Goal: Information Seeking & Learning: Learn about a topic

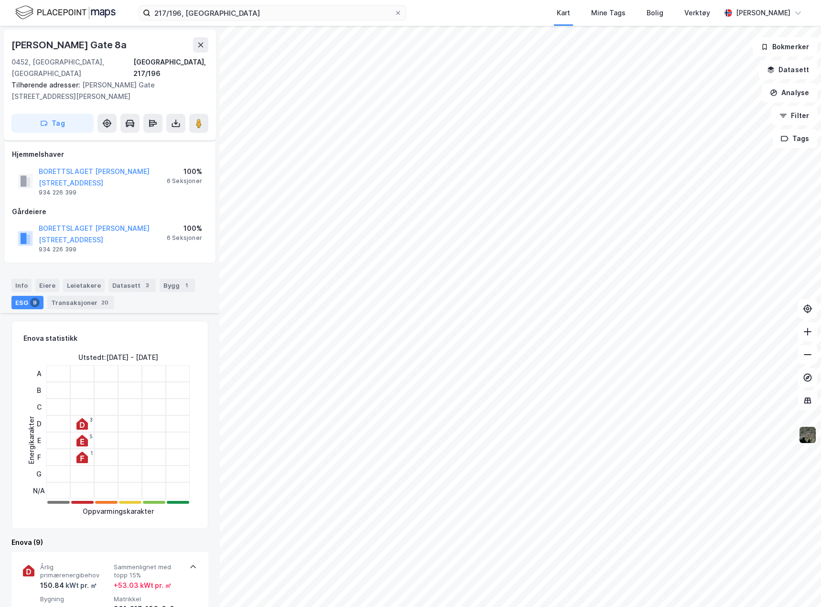
scroll to position [947, 0]
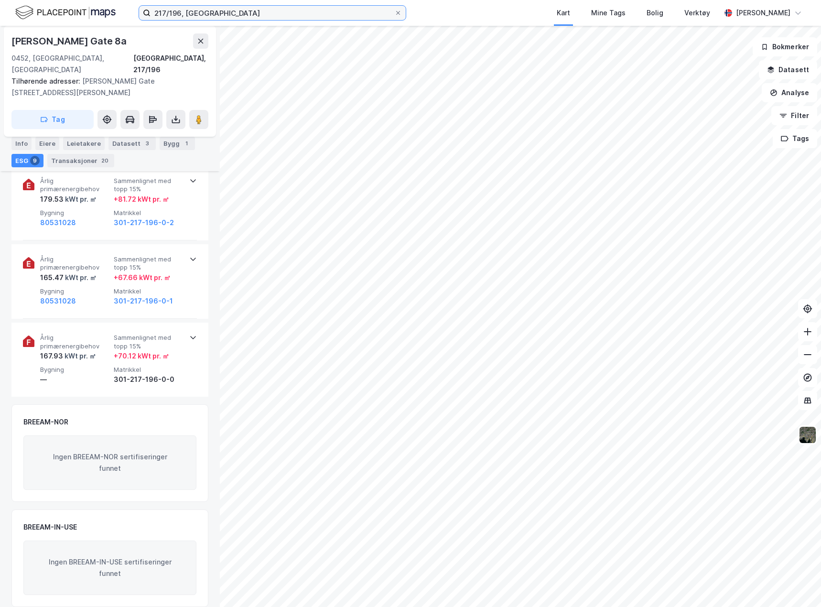
click at [201, 8] on input "217/196, oslo" at bounding box center [273, 13] width 244 height 14
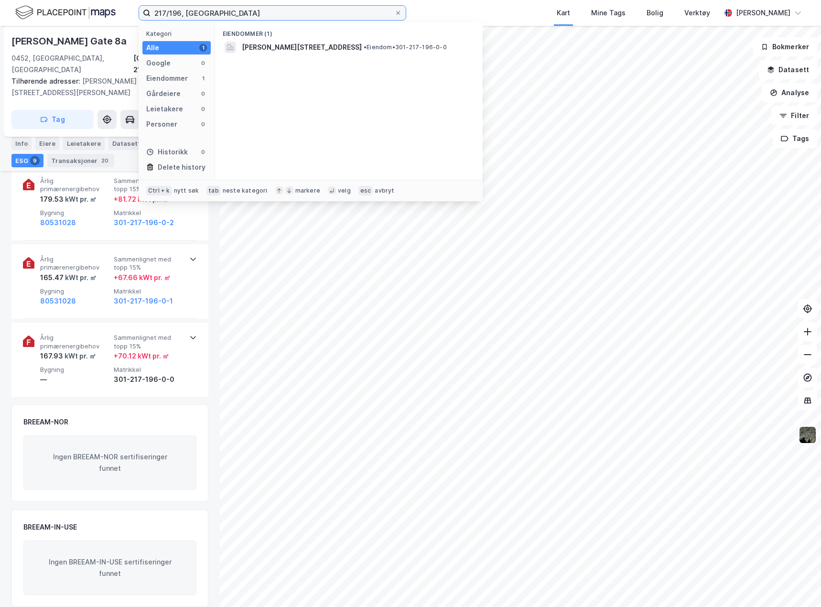
click at [201, 8] on input "217/196, oslo" at bounding box center [273, 13] width 244 height 14
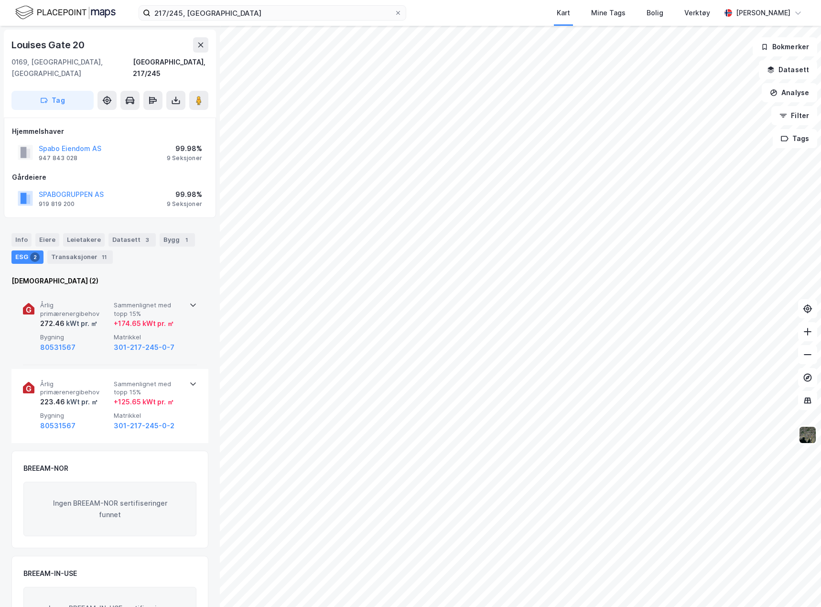
click at [183, 338] on div "Årlig primærenergibehov 272.46 kWt pr. ㎡ Sammenlignet med topp 15% + 174.65 kWt…" at bounding box center [110, 327] width 174 height 75
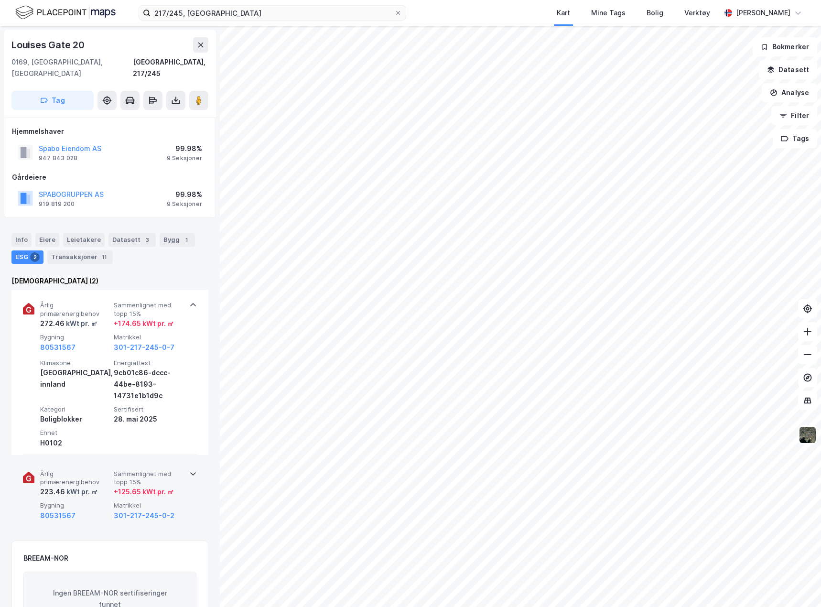
click at [186, 505] on div "Årlig primærenergibehov 223.46 kWt pr. ㎡ Sammenlignet med topp 15% + 125.65 kWt…" at bounding box center [110, 496] width 174 height 74
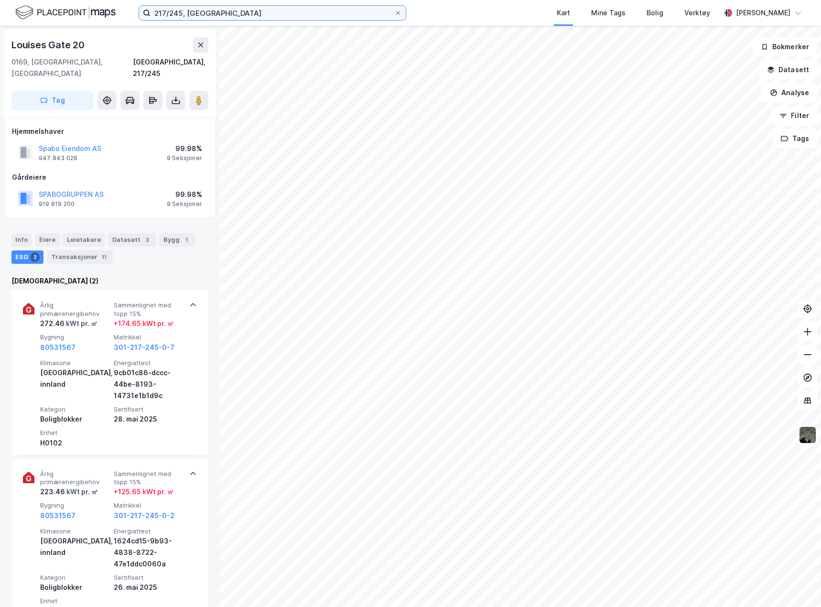
click at [209, 13] on input "217/245, oslo" at bounding box center [273, 13] width 244 height 14
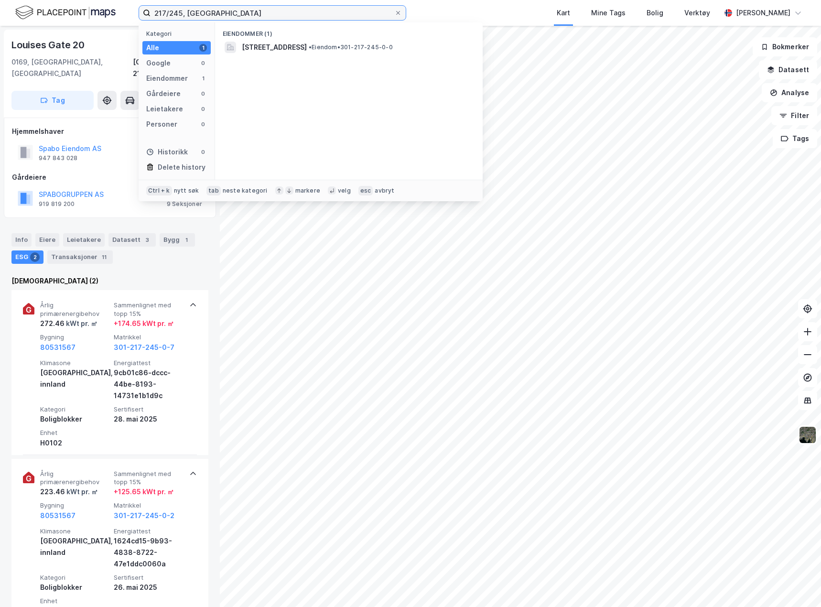
click at [209, 13] on input "217/245, oslo" at bounding box center [273, 13] width 244 height 14
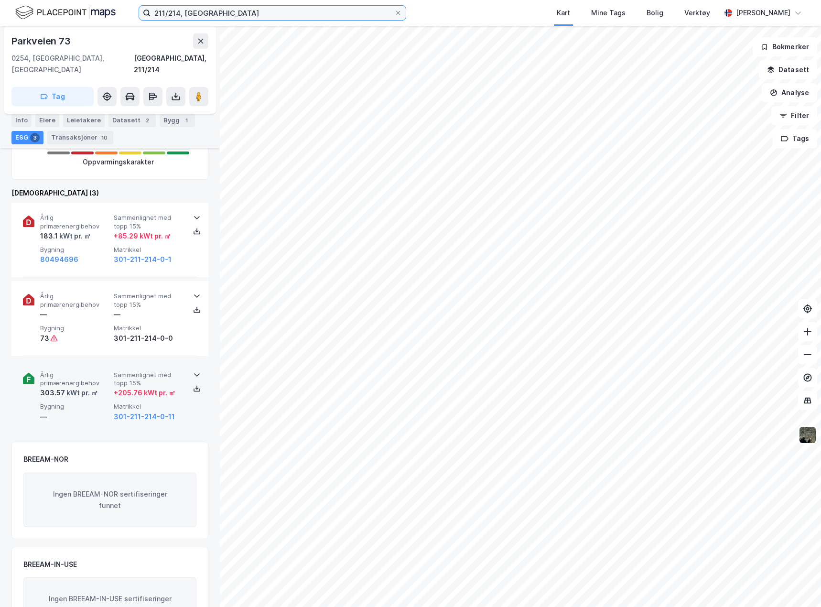
scroll to position [287, 0]
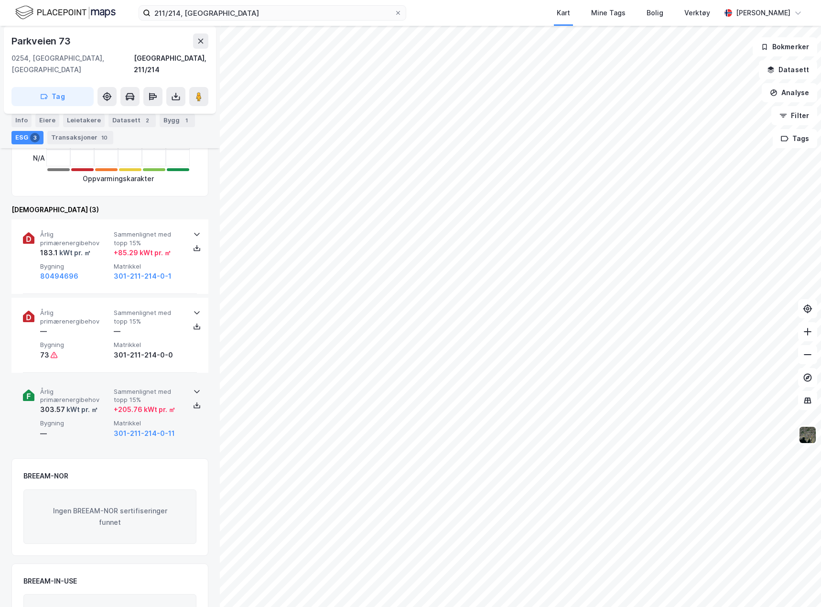
click at [186, 433] on div "Årlig primærenergibehov 303.57 kWt pr. ㎡ Sammenlignet med topp 15% + 205.76 kWt…" at bounding box center [110, 414] width 174 height 74
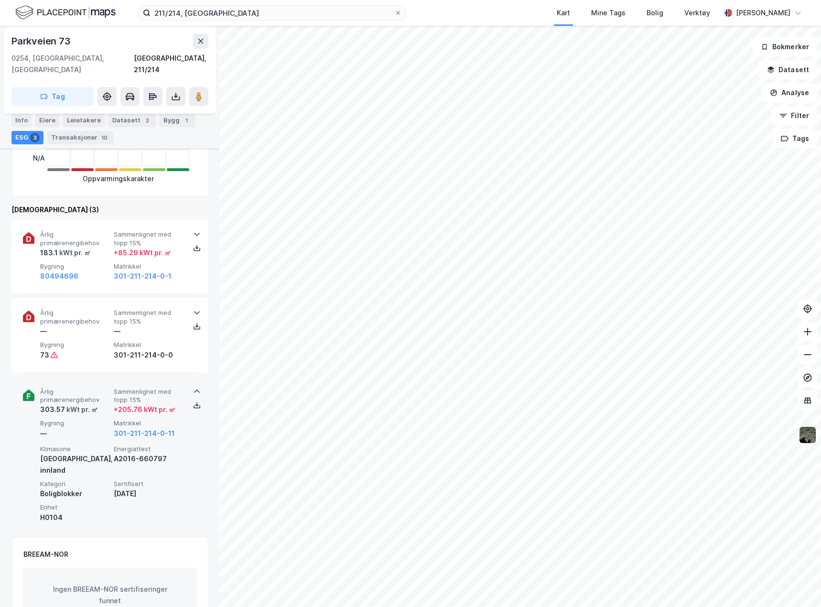
click at [186, 443] on div "Årlig primærenergibehov 303.57 kWt pr. ㎡ Sammenlignet med topp 15% + 205.76 kWt…" at bounding box center [110, 453] width 174 height 152
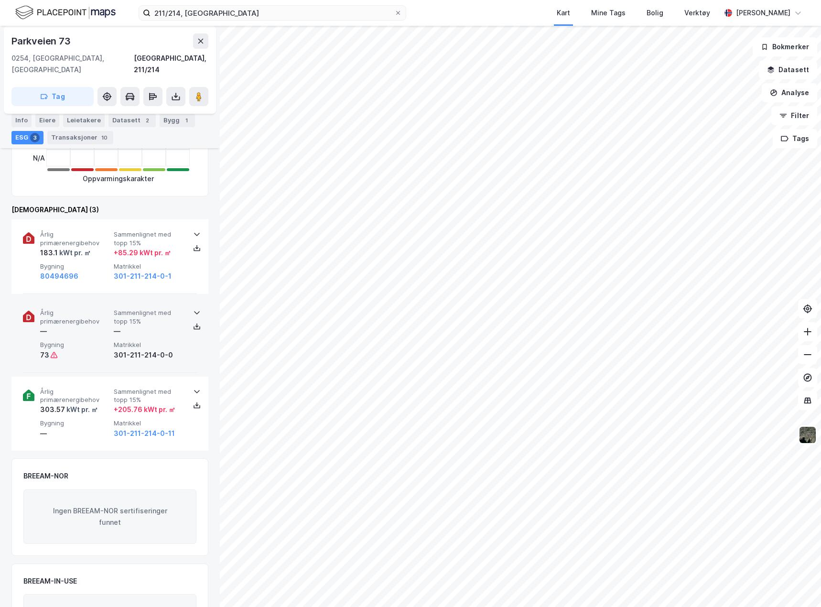
click at [186, 345] on div "Årlig primærenergibehov — Sammenlignet med topp 15% — Bygning 73 Matrikkel 301-…" at bounding box center [110, 335] width 174 height 75
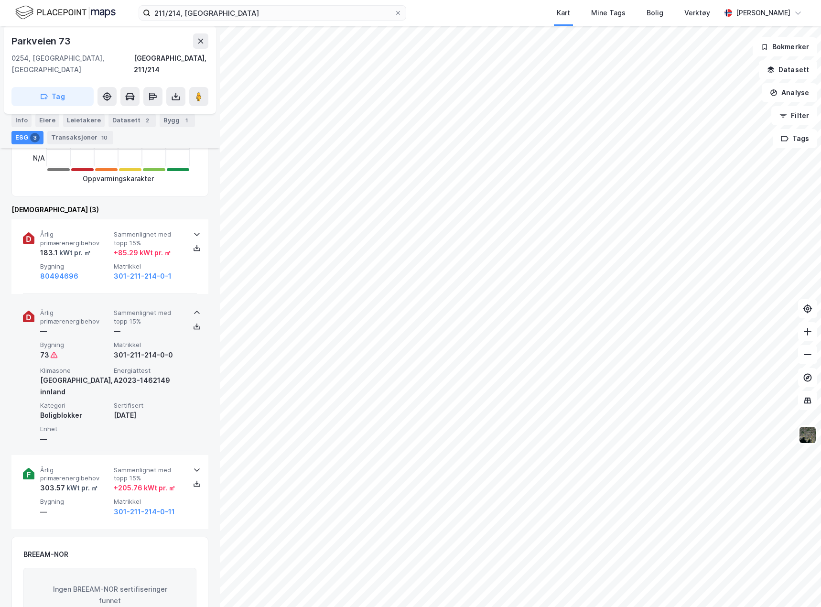
click at [186, 345] on div "Årlig primærenergibehov — Sammenlignet med topp 15% — Bygning 73 Matrikkel 301-…" at bounding box center [110, 374] width 174 height 153
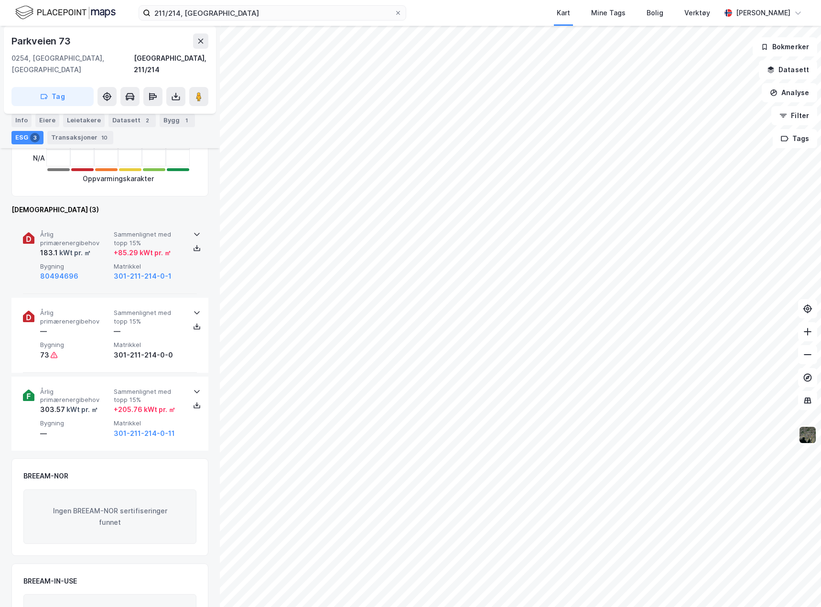
click at [182, 262] on div "Årlig primærenergibehov 183.1 kWt pr. ㎡ Sammenlignet med topp 15% + 85.29 kWt p…" at bounding box center [110, 256] width 174 height 75
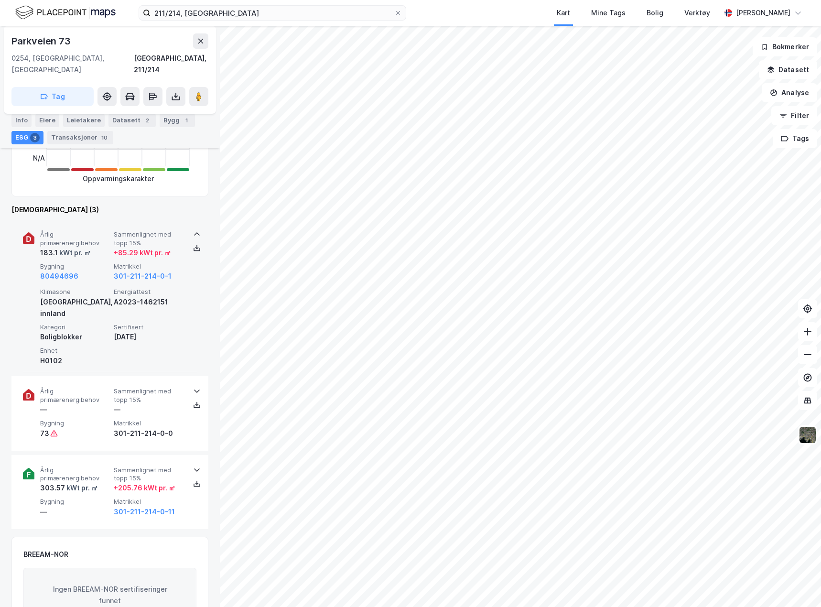
scroll to position [239, 0]
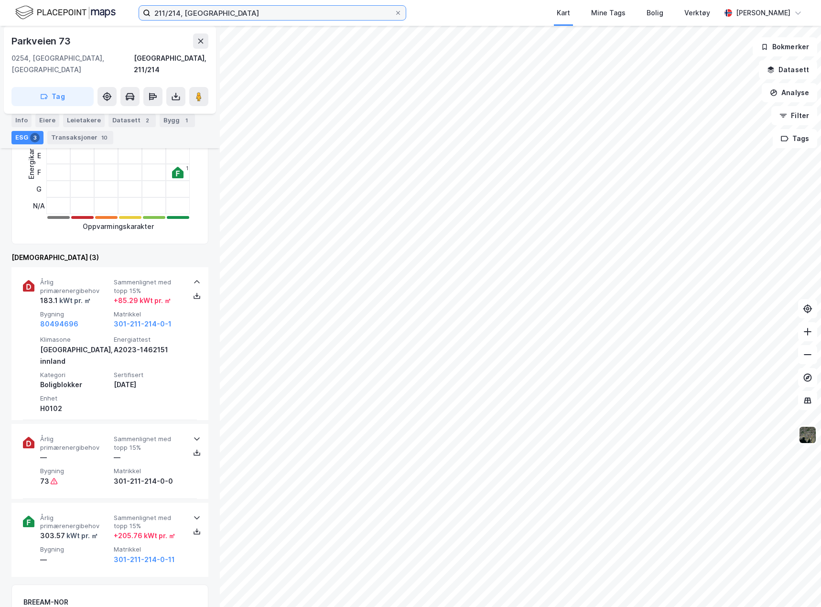
click at [211, 13] on input "211/214, oslo" at bounding box center [273, 13] width 244 height 14
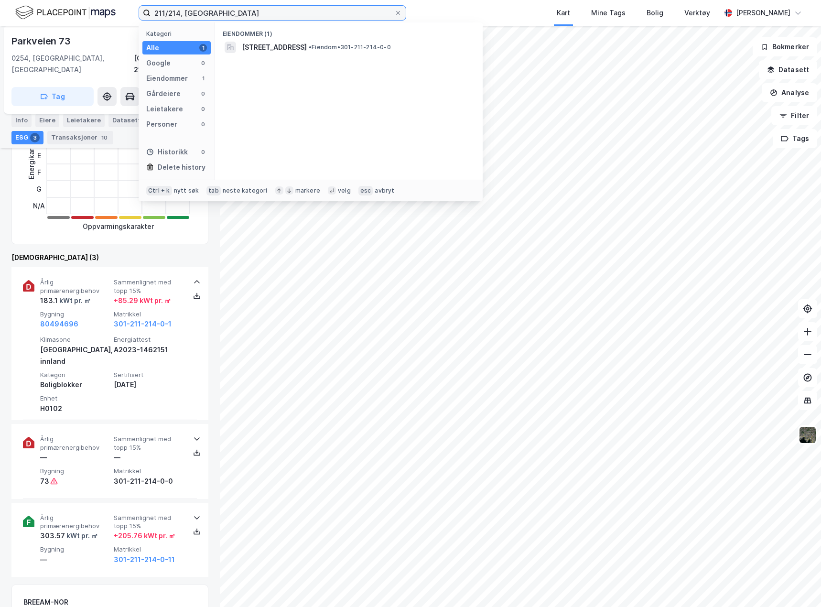
click at [211, 13] on input "211/214, oslo" at bounding box center [273, 13] width 244 height 14
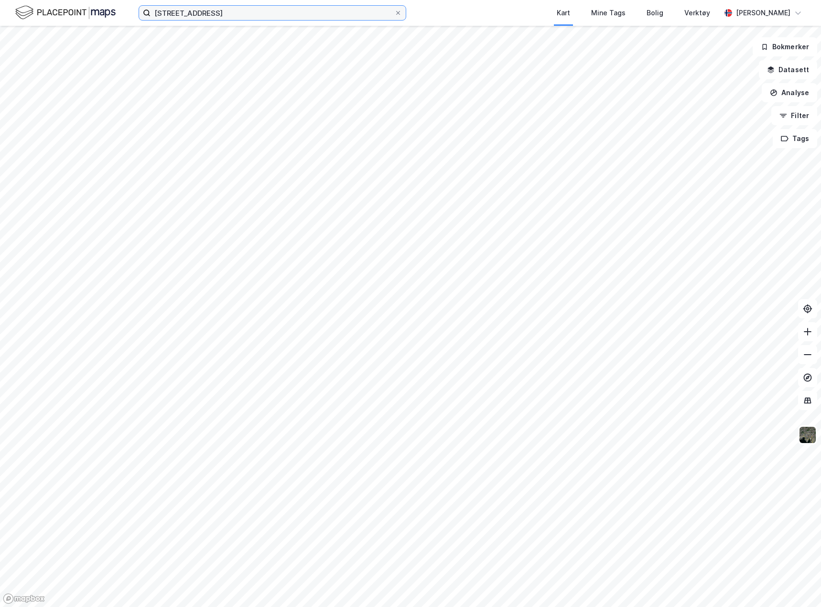
click at [259, 10] on input "seilduksgata 7b" at bounding box center [273, 13] width 244 height 14
click at [224, 10] on input "seilduksgata 7b" at bounding box center [273, 13] width 244 height 14
click at [220, 14] on input "seilduksgata 7b" at bounding box center [273, 13] width 244 height 14
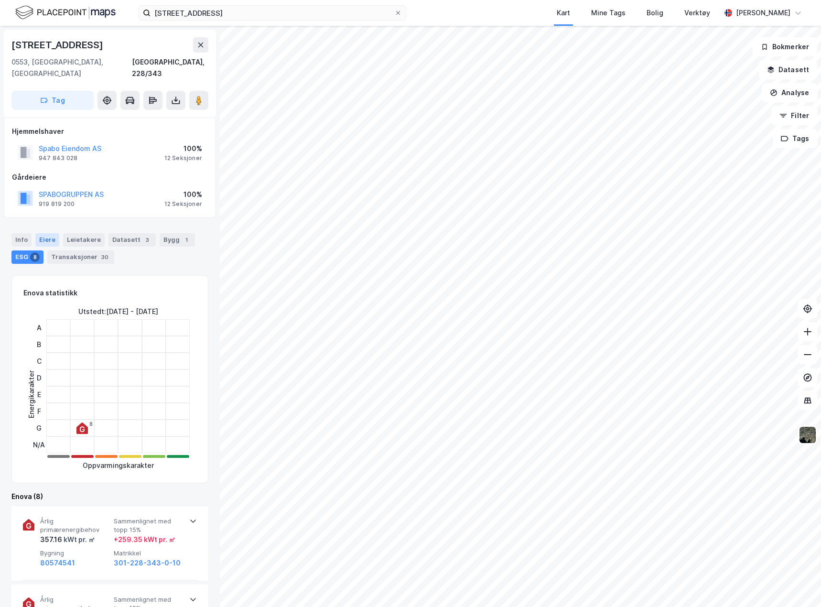
click at [51, 233] on div "Eiere" at bounding box center [47, 239] width 24 height 13
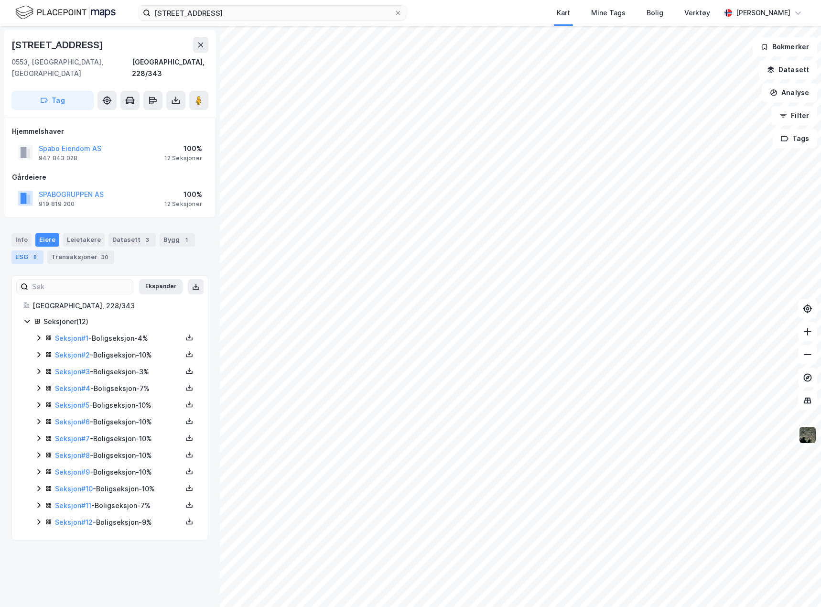
click at [21, 250] on div "ESG 8" at bounding box center [27, 256] width 32 height 13
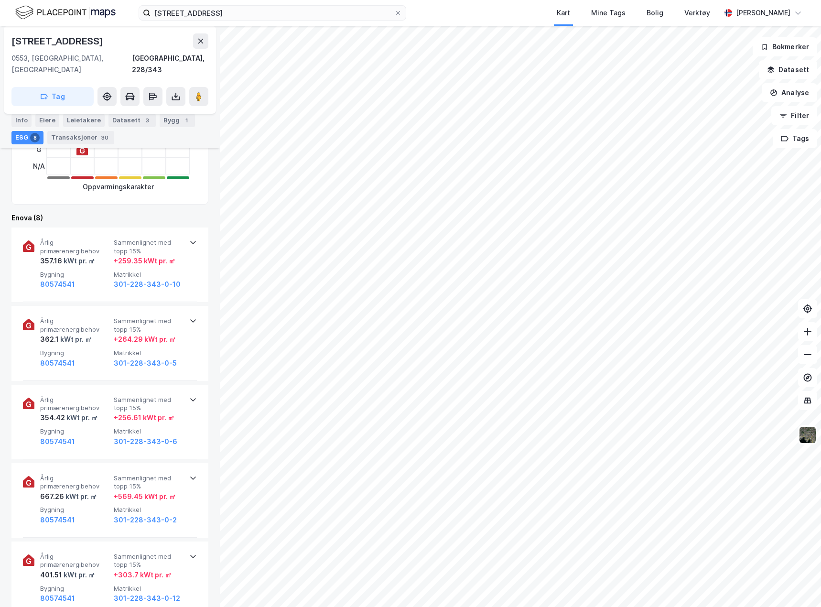
scroll to position [334, 0]
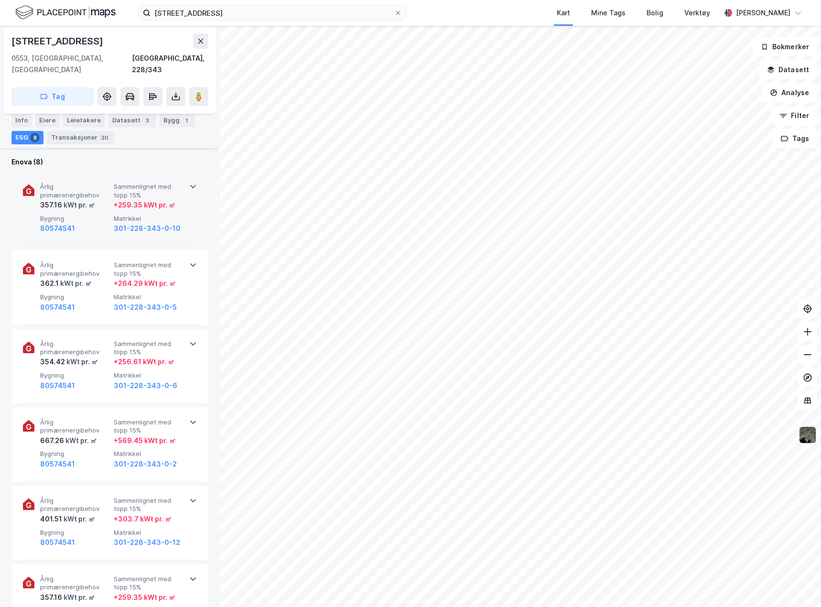
click at [101, 231] on div "Årlig primærenergibehov 357.16 kWt pr. ㎡ Sammenlignet med topp 15% + 259.35 kWt…" at bounding box center [110, 209] width 174 height 75
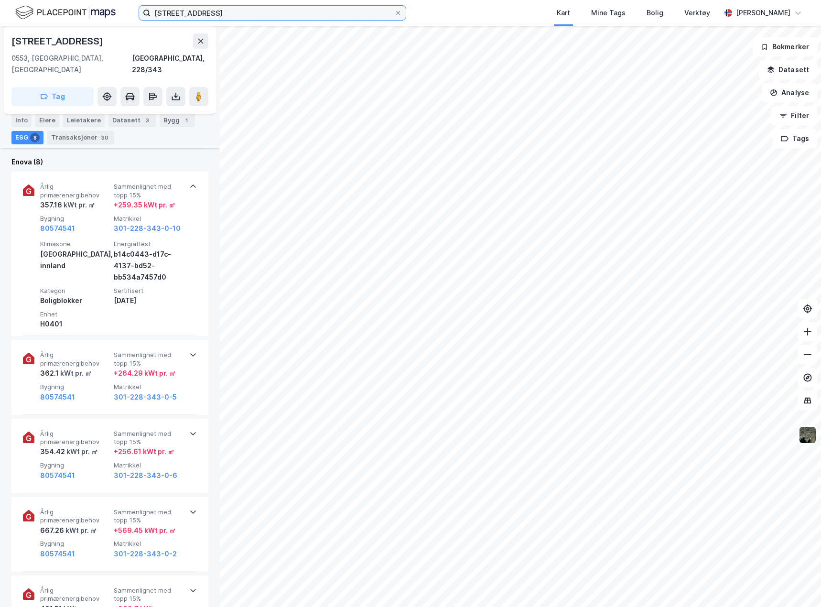
click at [205, 16] on input "seilduksgata 7b" at bounding box center [273, 13] width 244 height 14
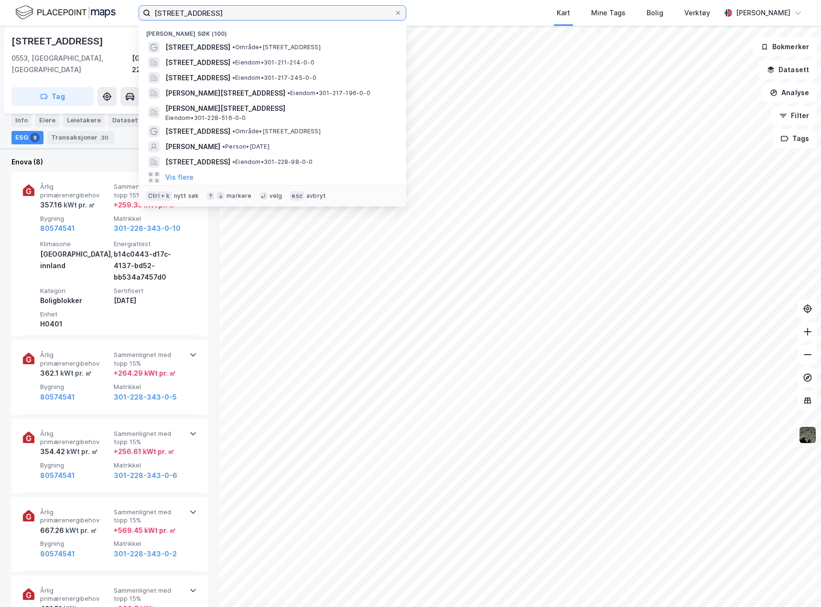
click at [205, 16] on input "seilduksgata 7b" at bounding box center [273, 13] width 244 height 14
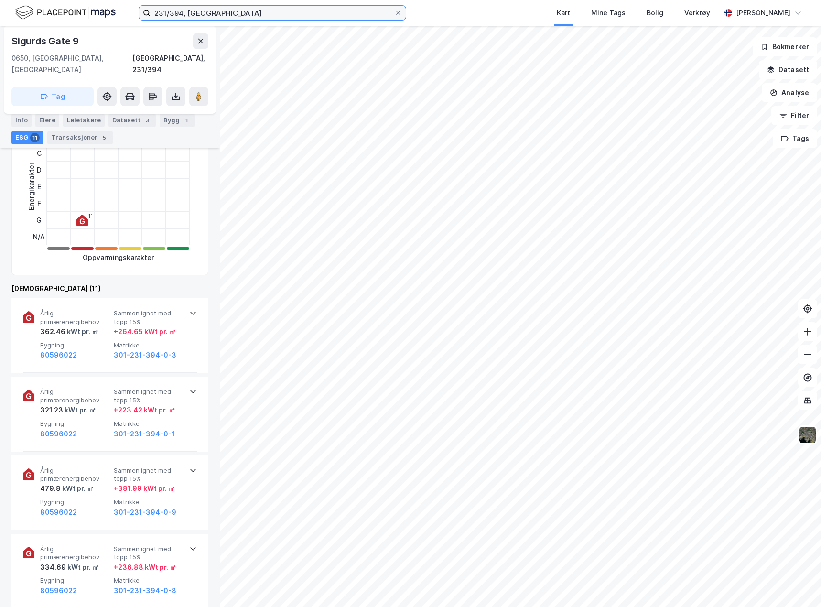
scroll to position [191, 0]
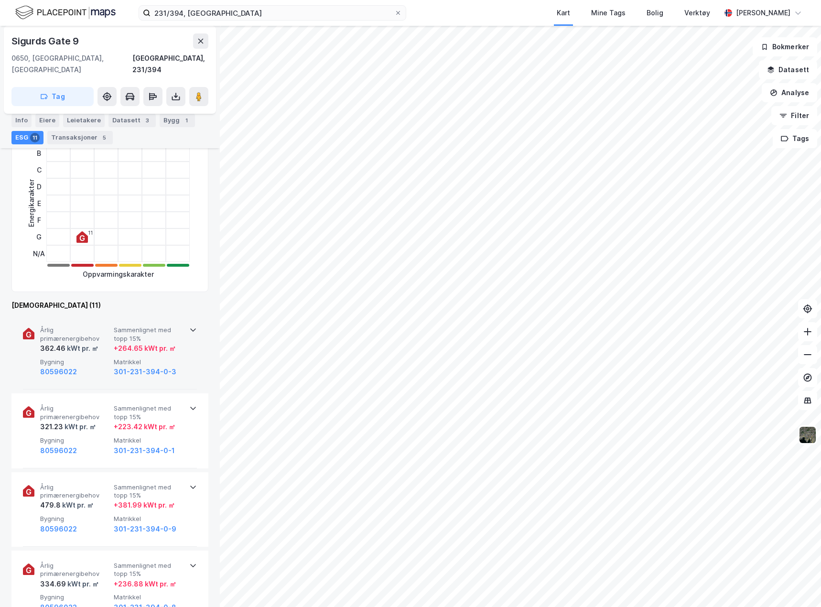
click at [189, 366] on div "Årlig primærenergibehov 362.46 kWt pr. ㎡ Sammenlignet med topp 15% + 264.65 kWt…" at bounding box center [110, 352] width 174 height 75
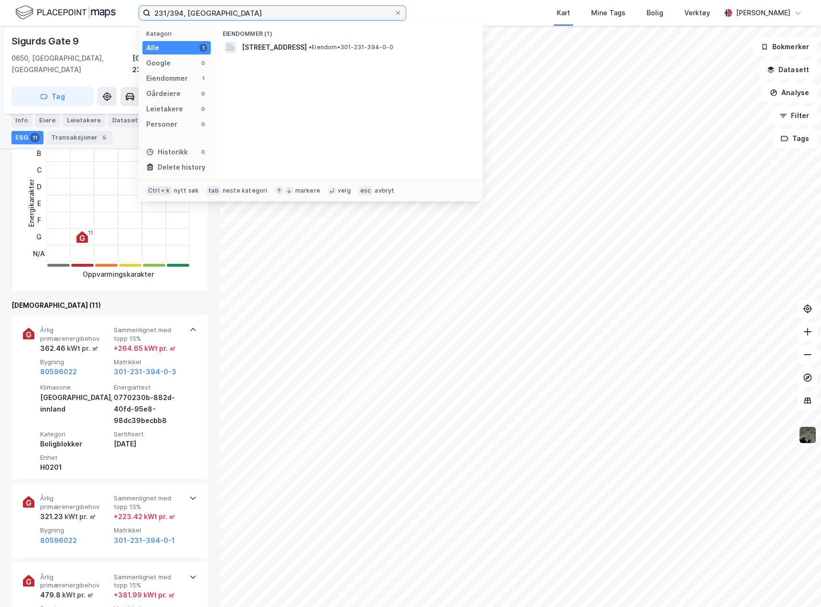
click at [210, 11] on input "231/394, oslo" at bounding box center [273, 13] width 244 height 14
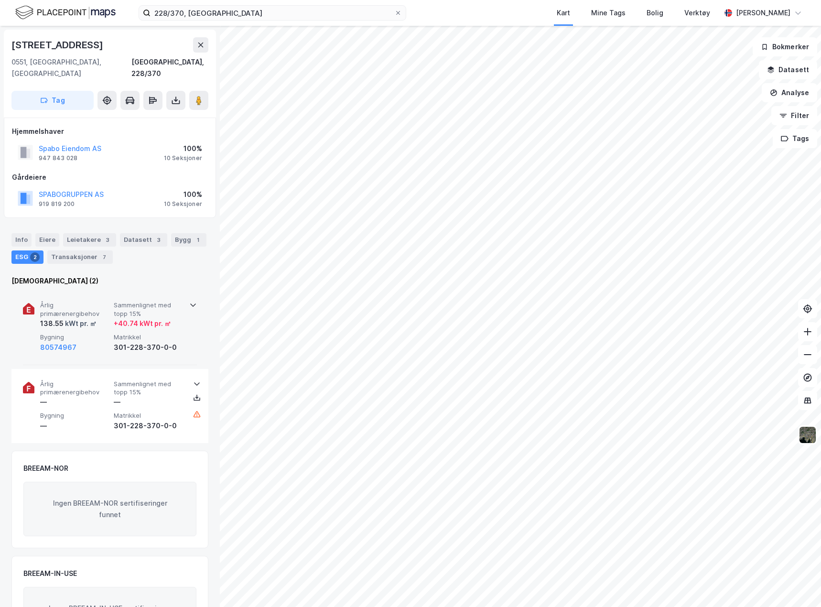
click at [172, 333] on span "Matrikkel" at bounding box center [149, 337] width 70 height 8
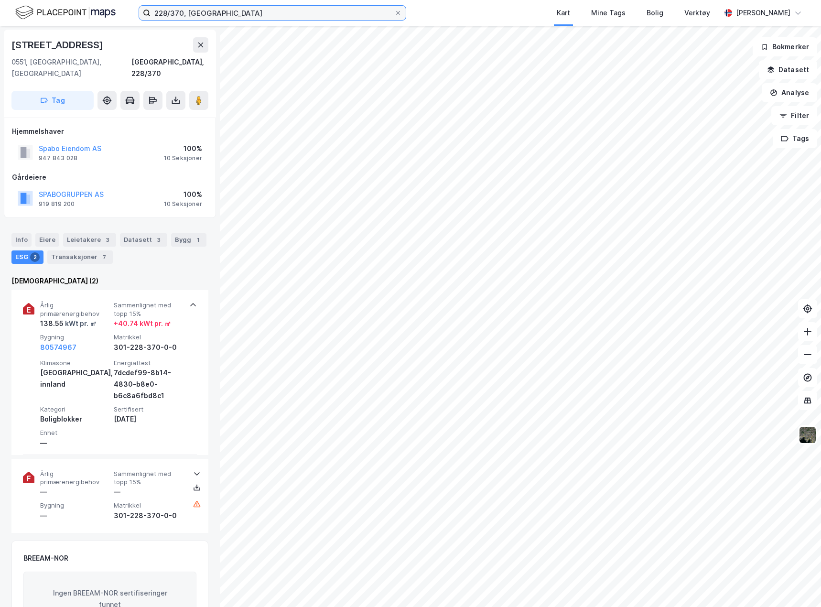
click at [185, 9] on input "228/370, oslo" at bounding box center [273, 13] width 244 height 14
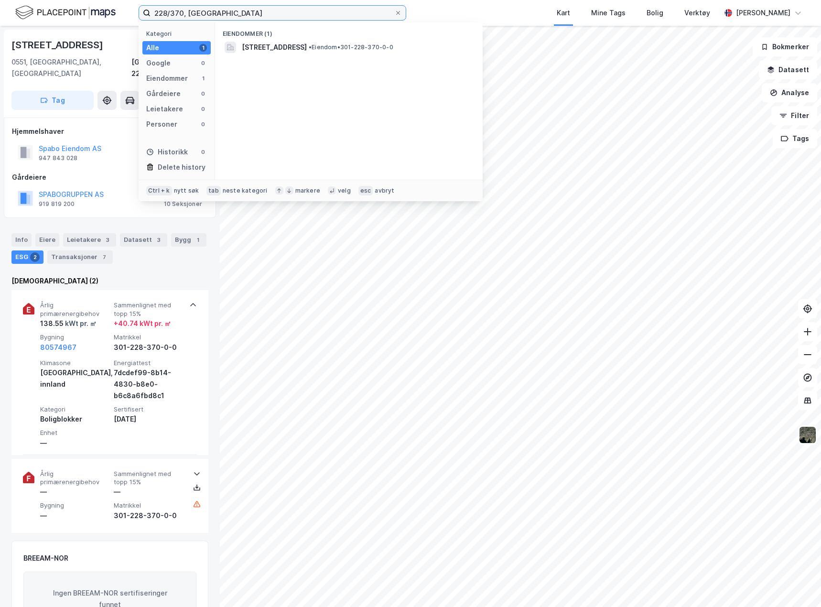
click at [185, 9] on input "228/370, oslo" at bounding box center [273, 13] width 244 height 14
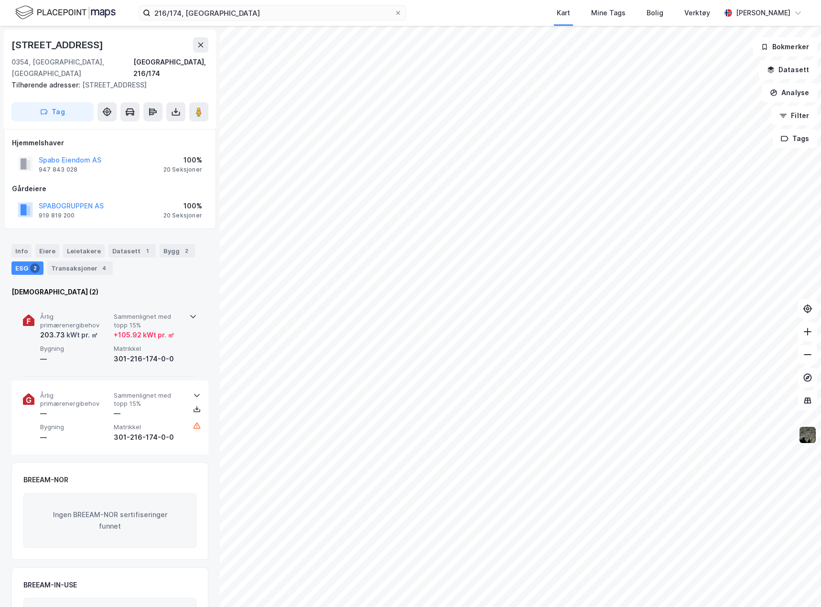
click at [185, 353] on div "Årlig primærenergibehov 203.73 kWt pr. ㎡ Sammenlignet med topp 15% + 105.92 kWt…" at bounding box center [110, 339] width 174 height 75
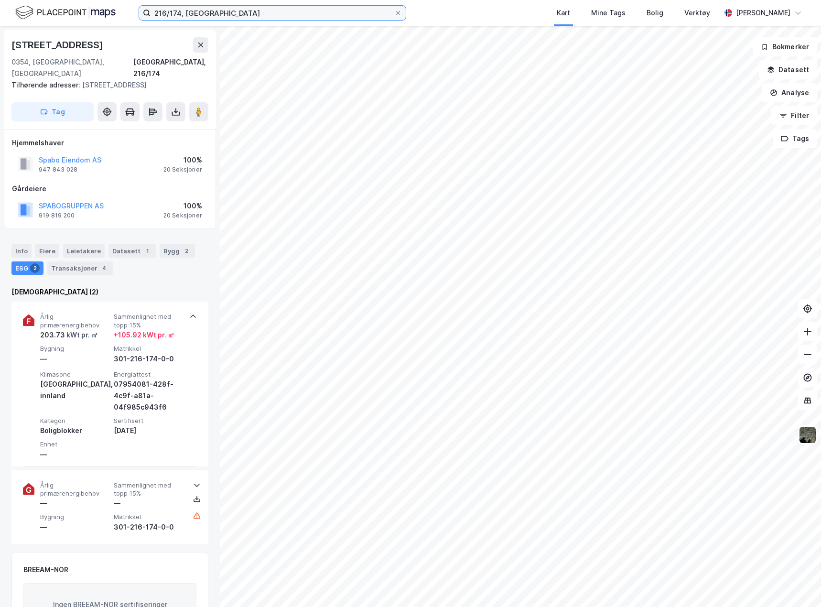
click at [158, 14] on input "216/174, oslo" at bounding box center [273, 13] width 244 height 14
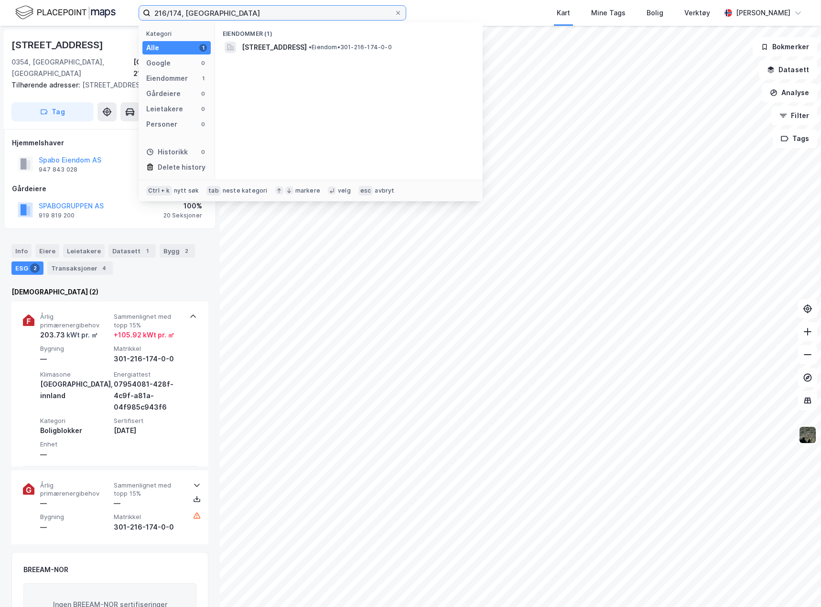
click at [158, 14] on input "216/174, oslo" at bounding box center [273, 13] width 244 height 14
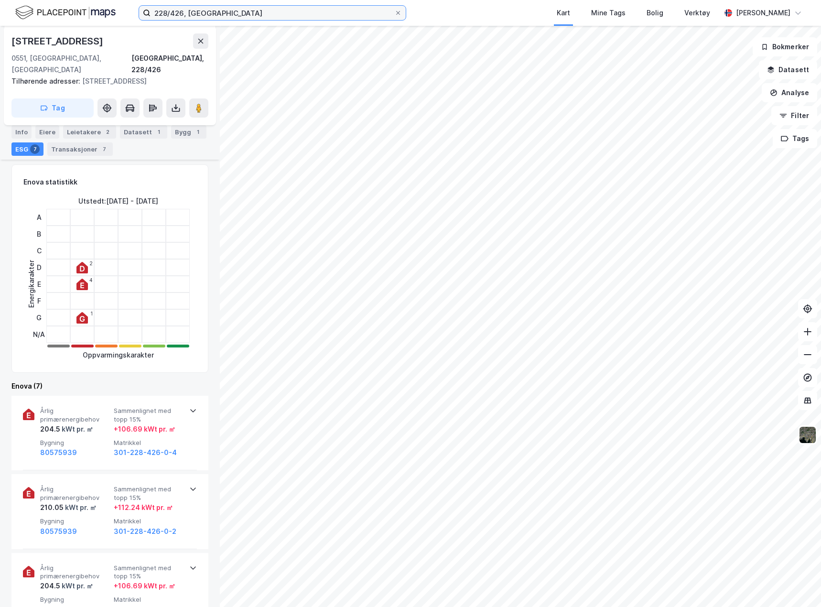
scroll to position [143, 0]
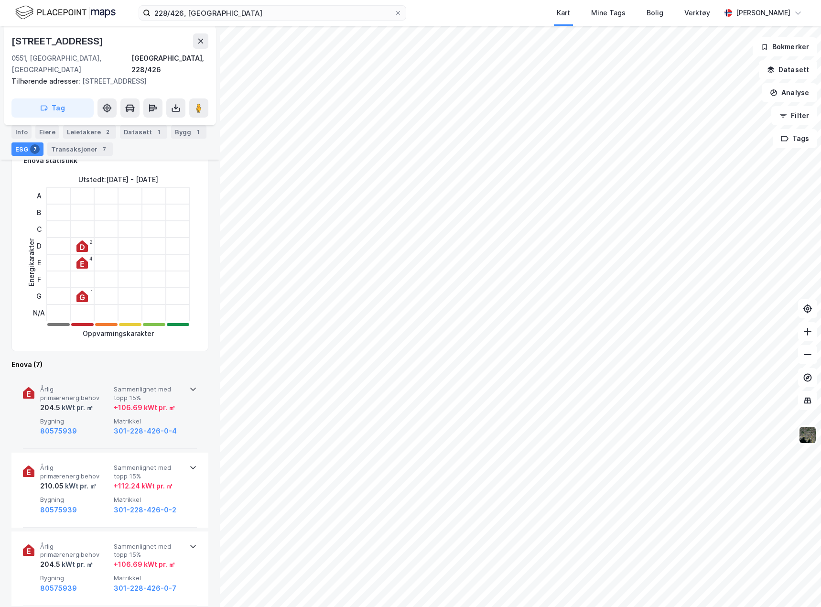
click at [181, 431] on div "Årlig primærenergibehov 204.5 kWt pr. ㎡ Sammenlignet med topp 15% + 106.69 kWt …" at bounding box center [110, 411] width 174 height 75
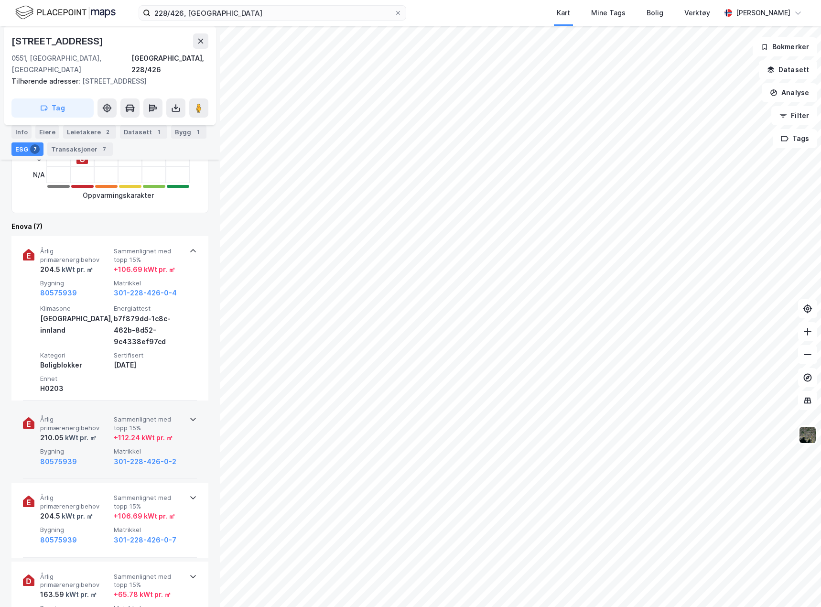
scroll to position [287, 0]
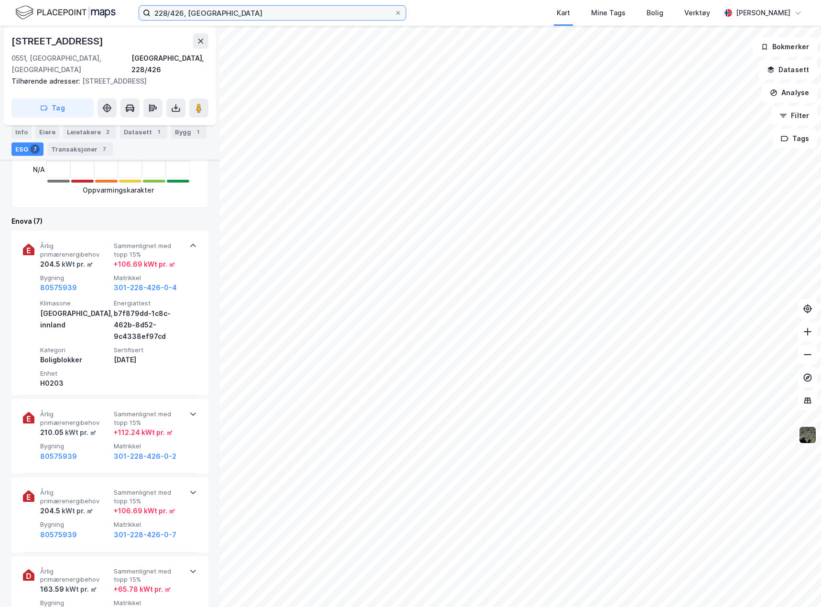
click at [220, 16] on input "228/426, oslo" at bounding box center [273, 13] width 244 height 14
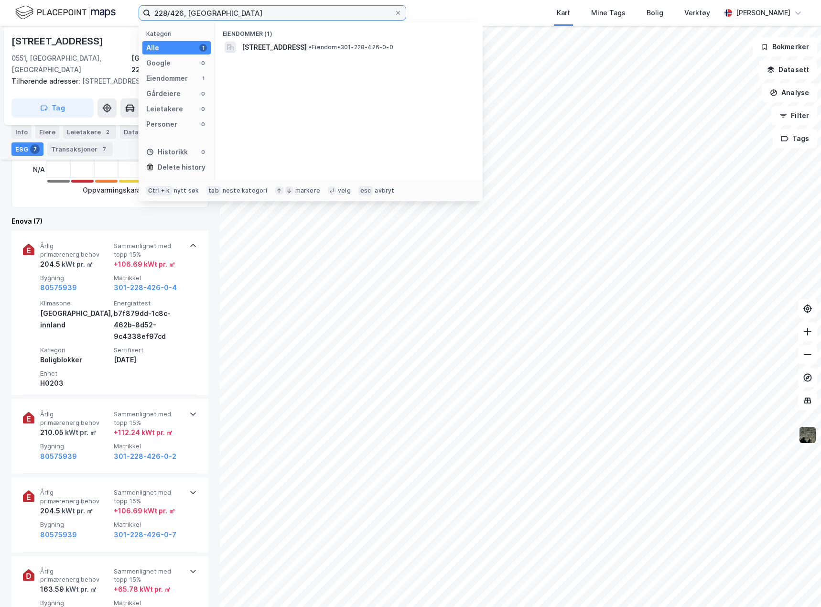
click at [220, 16] on input "228/426, oslo" at bounding box center [273, 13] width 244 height 14
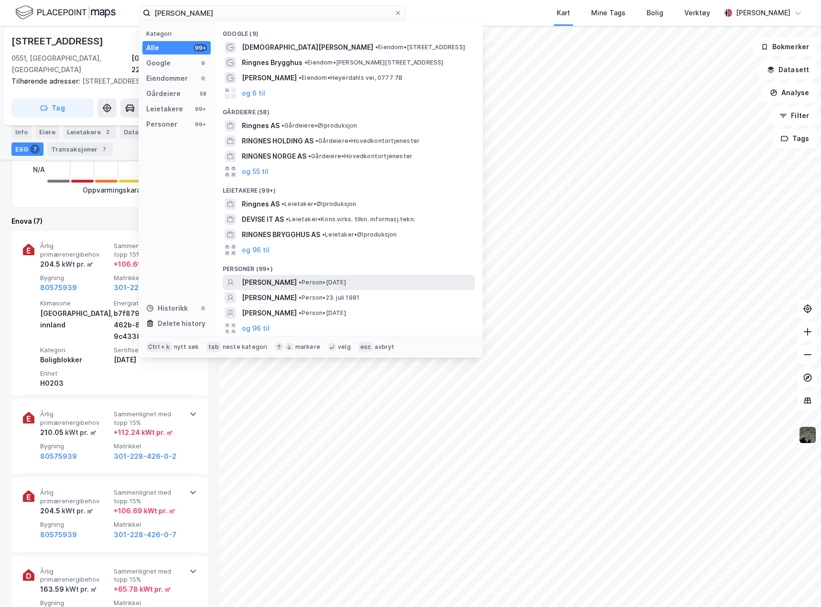
click at [262, 285] on span "[PERSON_NAME]" at bounding box center [269, 282] width 55 height 11
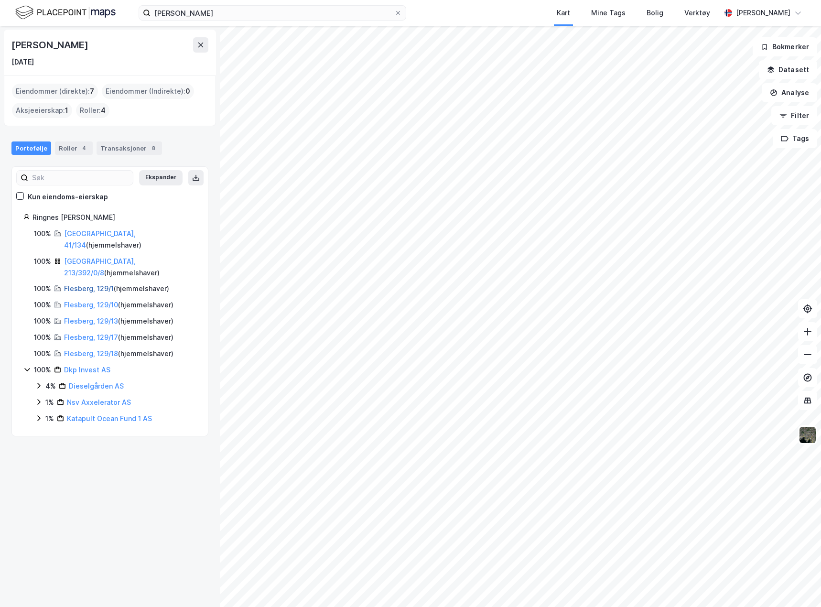
click at [101, 284] on link "Flesberg, 129/1" at bounding box center [89, 288] width 50 height 8
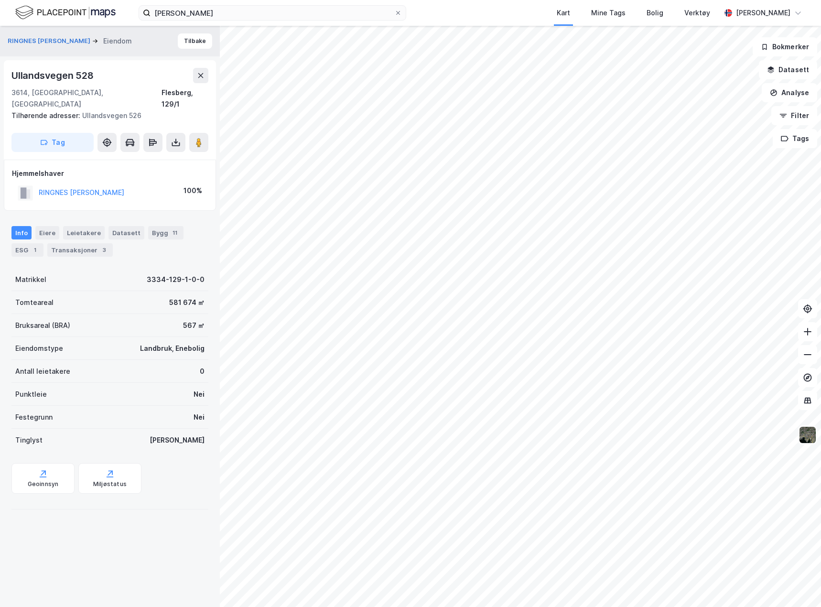
click at [806, 433] on img at bounding box center [807, 435] width 18 height 18
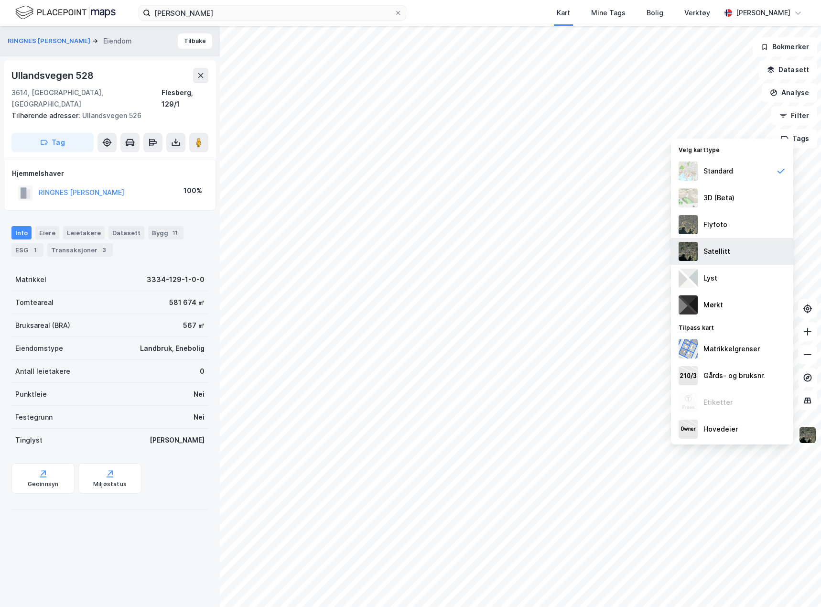
click at [743, 247] on div "Satellitt" at bounding box center [732, 251] width 122 height 27
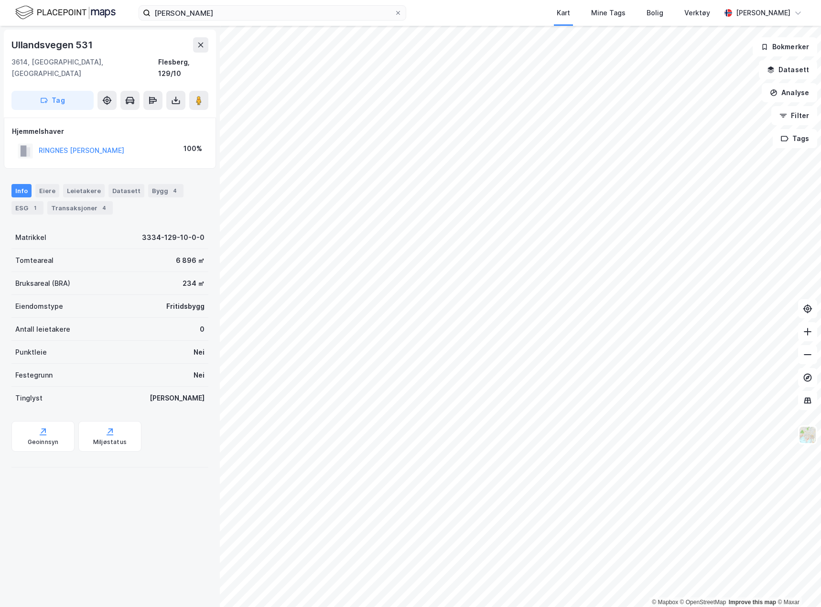
click at [820, 303] on html "denise ringnes Kart Mine Tags Bolig Verktøy Christopher Krohnstad © Mapbox © Op…" at bounding box center [410, 303] width 821 height 607
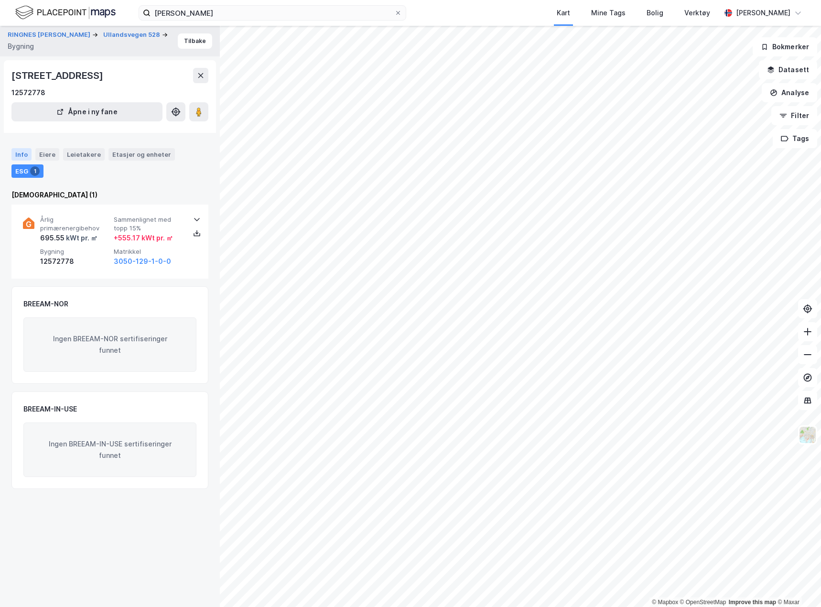
click at [18, 156] on div "Info" at bounding box center [21, 154] width 20 height 12
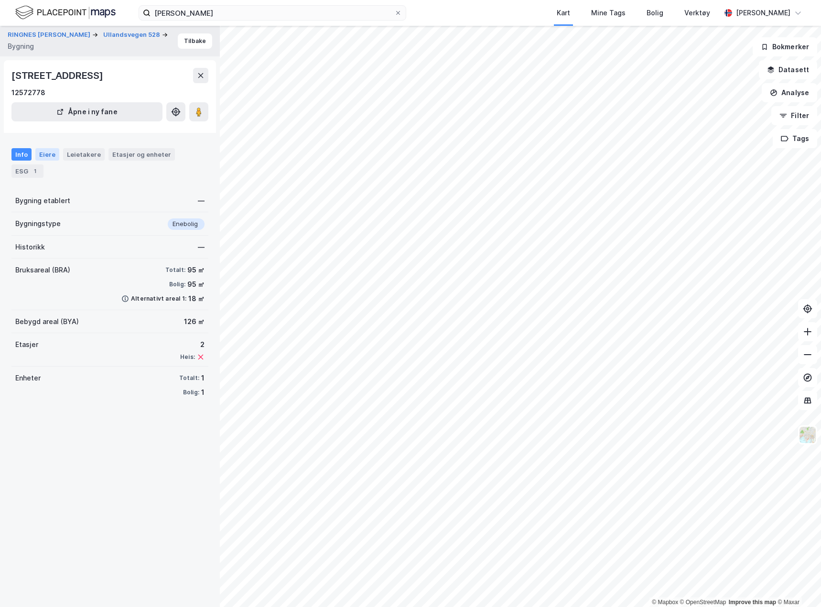
click at [47, 154] on div "Eiere" at bounding box center [47, 154] width 24 height 12
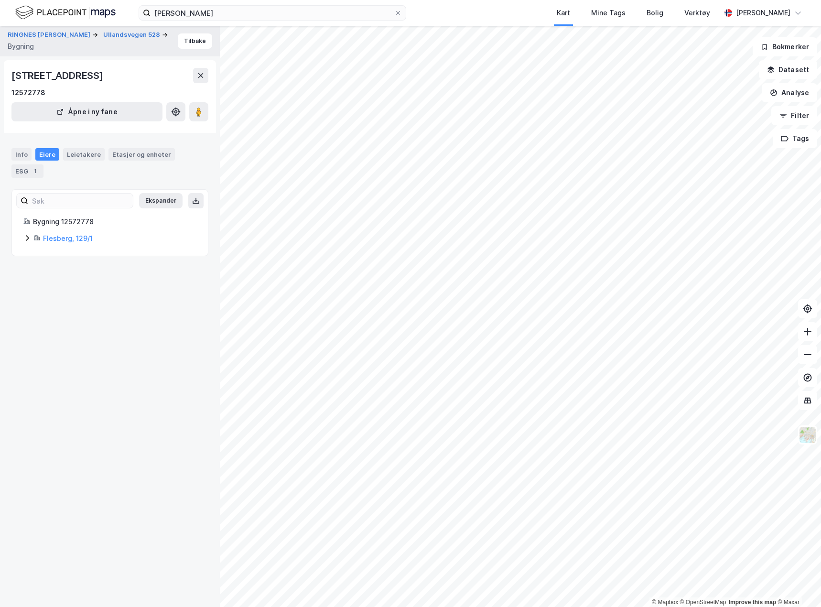
click at [25, 237] on icon at bounding box center [27, 238] width 8 height 8
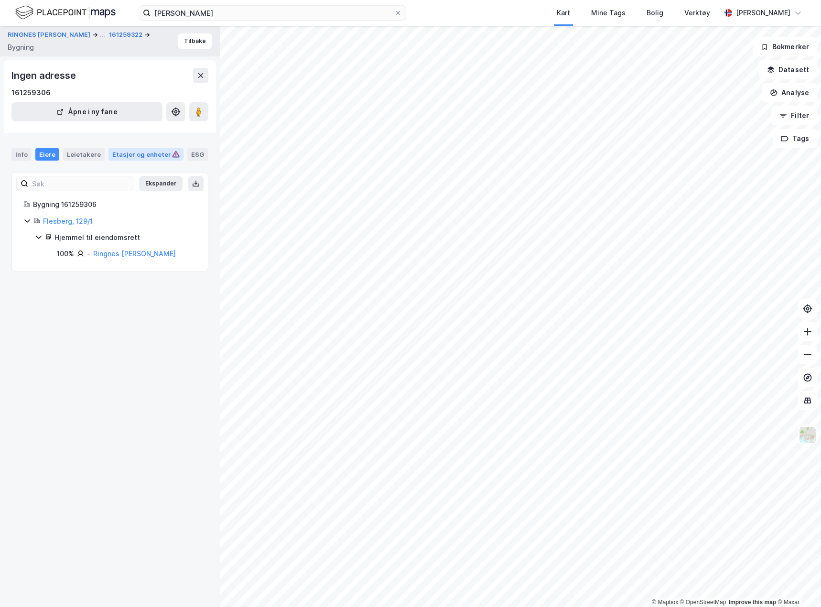
click at [154, 157] on div "Etasjer og enheter" at bounding box center [145, 154] width 67 height 9
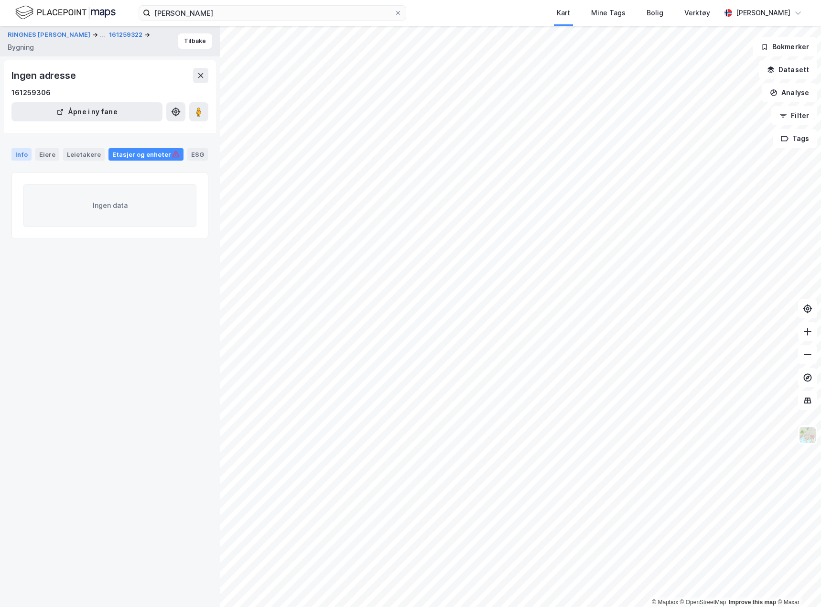
click at [22, 155] on div "Info" at bounding box center [21, 154] width 20 height 12
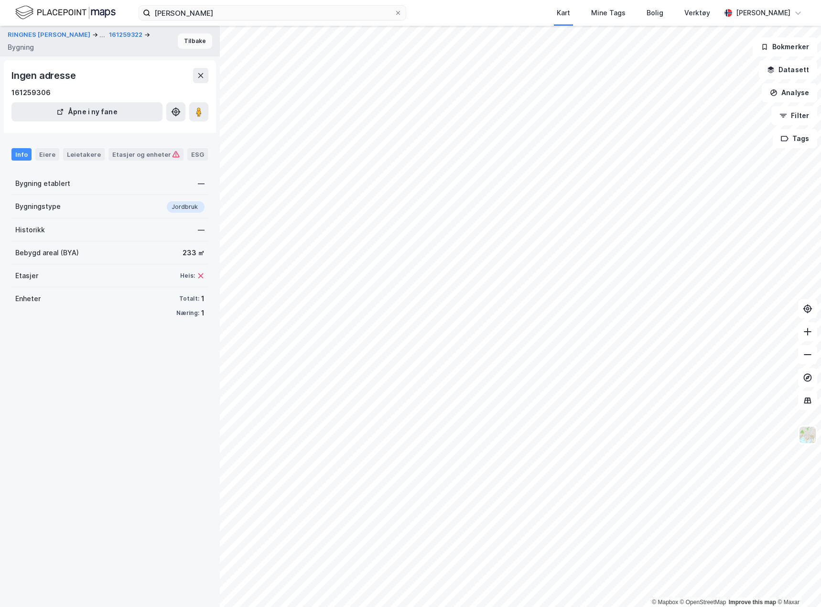
click at [185, 45] on button "Tilbake" at bounding box center [195, 40] width 34 height 15
click at [192, 43] on button "Tilbake" at bounding box center [195, 40] width 34 height 15
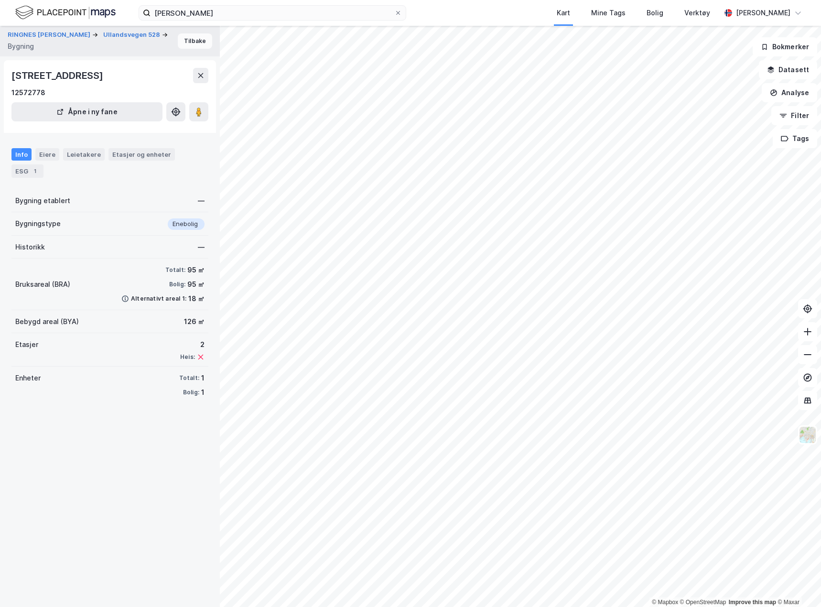
click at [197, 40] on button "Tilbake" at bounding box center [195, 40] width 34 height 15
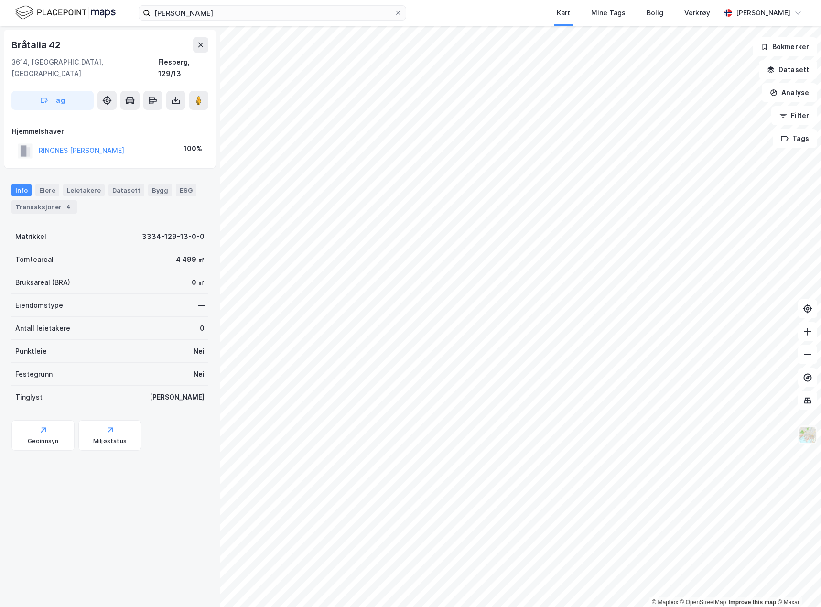
click at [804, 435] on img at bounding box center [807, 435] width 18 height 18
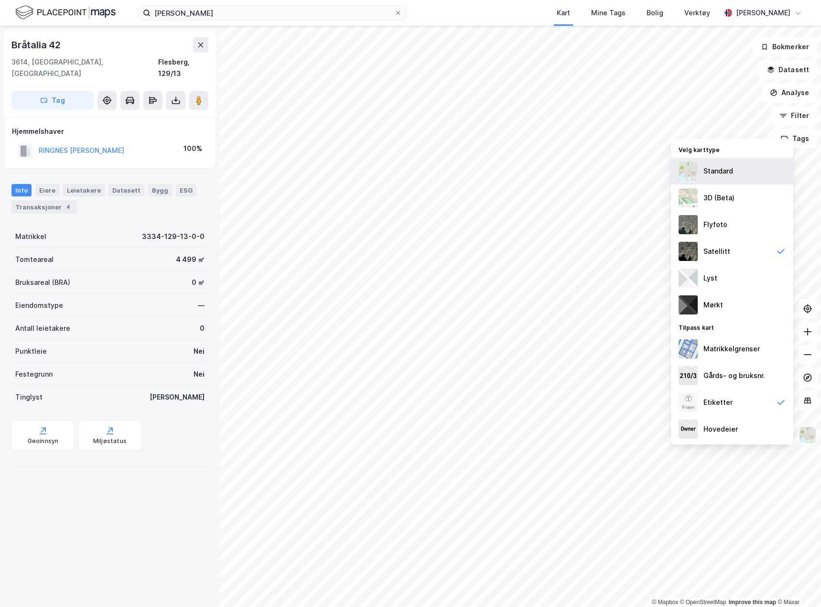
click at [718, 172] on div "Standard" at bounding box center [718, 170] width 30 height 11
click at [0, 0] on button "RINGNES DENISE K PETERSON" at bounding box center [0, 0] width 0 height 0
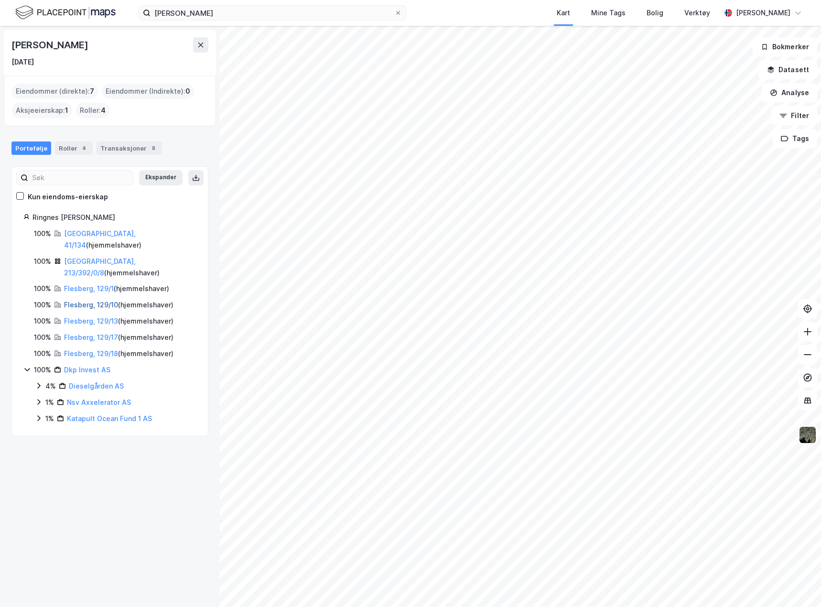
click at [73, 301] on link "Flesberg, 129/10" at bounding box center [91, 305] width 54 height 8
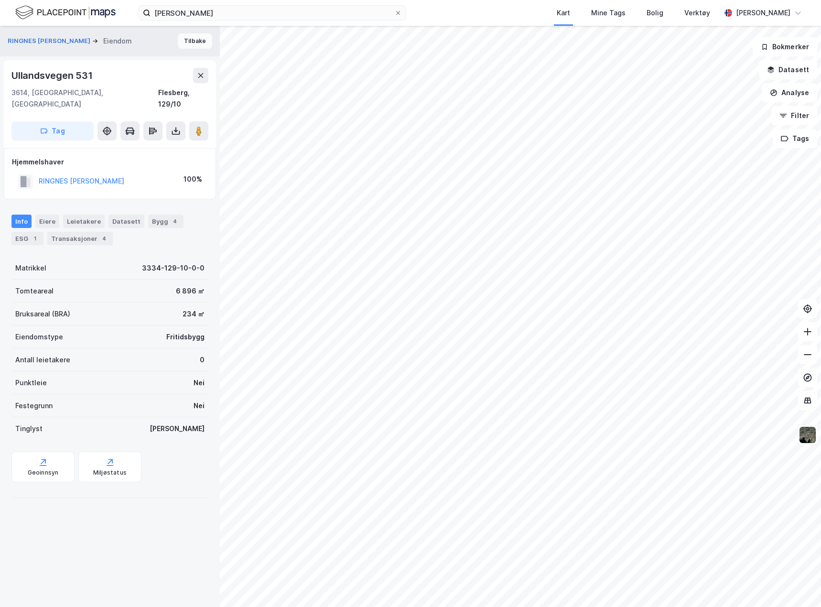
click at [181, 43] on button "Tilbake" at bounding box center [195, 40] width 34 height 15
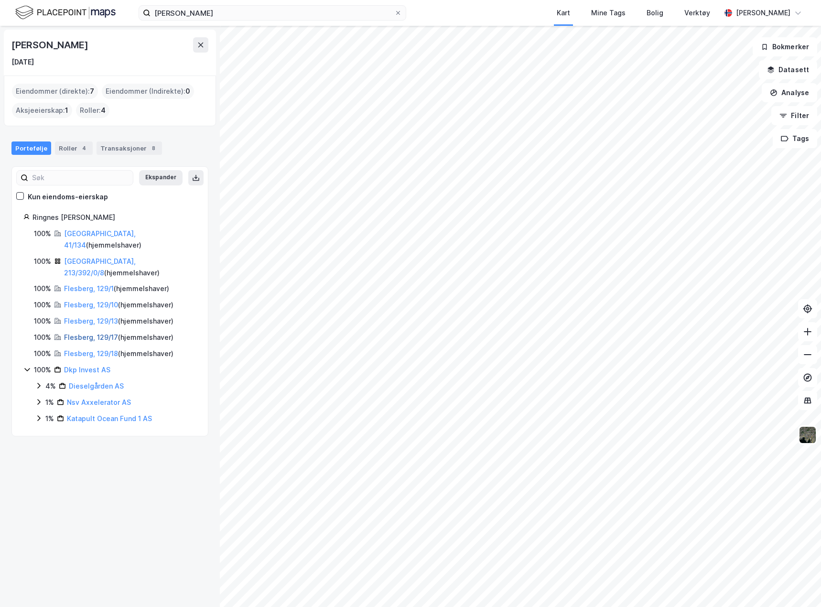
click at [82, 333] on link "Flesberg, 129/17" at bounding box center [91, 337] width 54 height 8
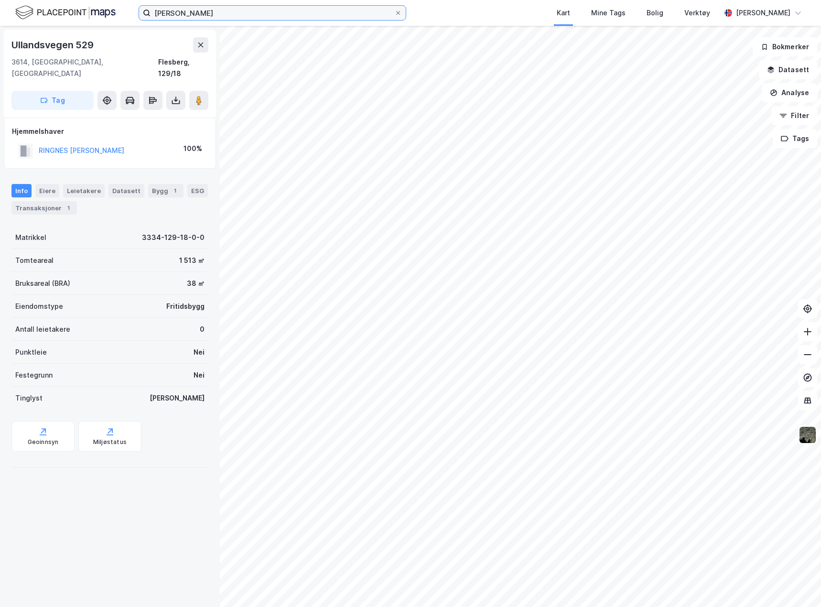
click at [215, 10] on input "denise ringnes" at bounding box center [273, 13] width 244 height 14
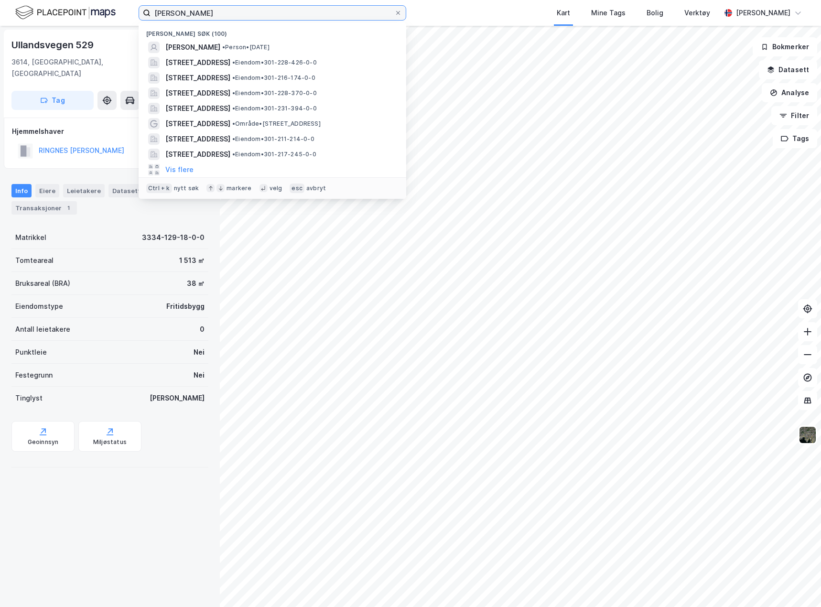
click at [215, 10] on input "denise ringnes" at bounding box center [273, 13] width 244 height 14
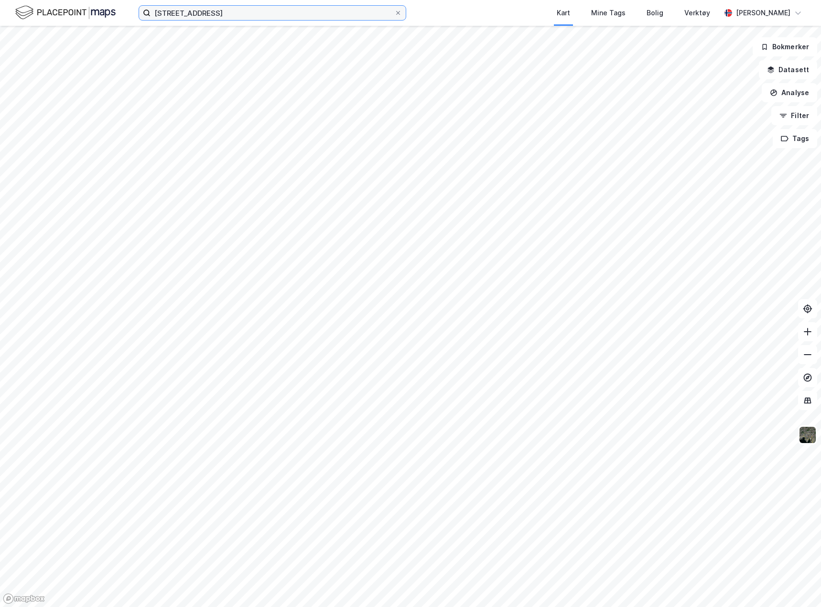
click at [280, 11] on input "trondheimsveien 82" at bounding box center [273, 13] width 244 height 14
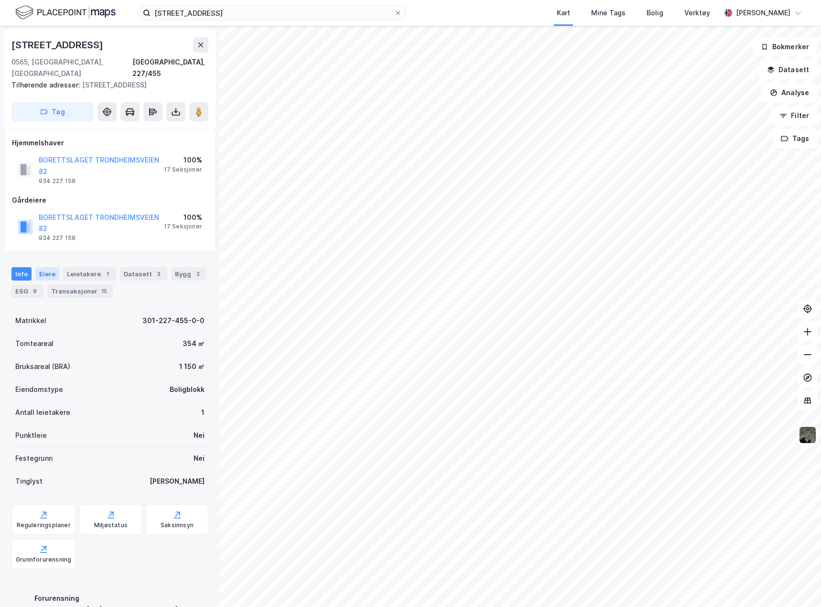
click at [43, 267] on div "Eiere" at bounding box center [47, 273] width 24 height 13
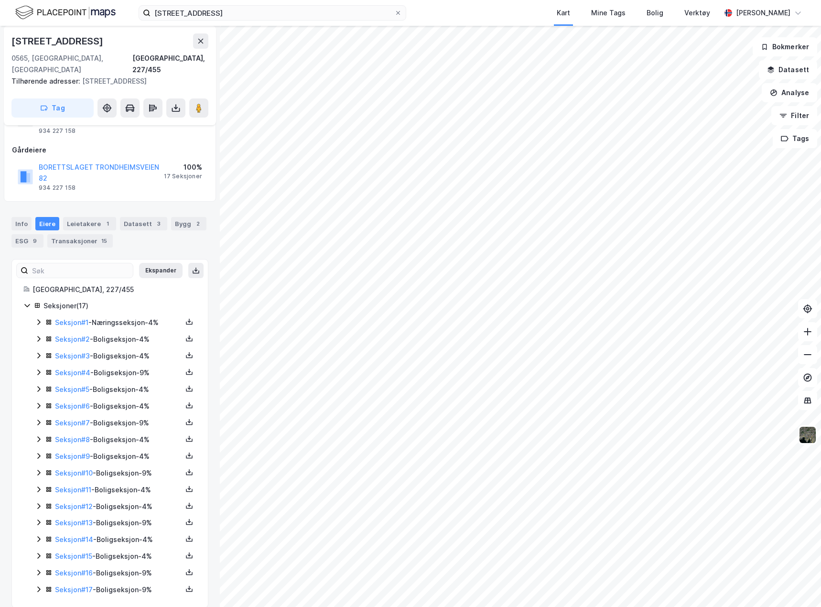
scroll to position [51, 0]
click at [153, 264] on button "Ekspander" at bounding box center [160, 269] width 43 height 15
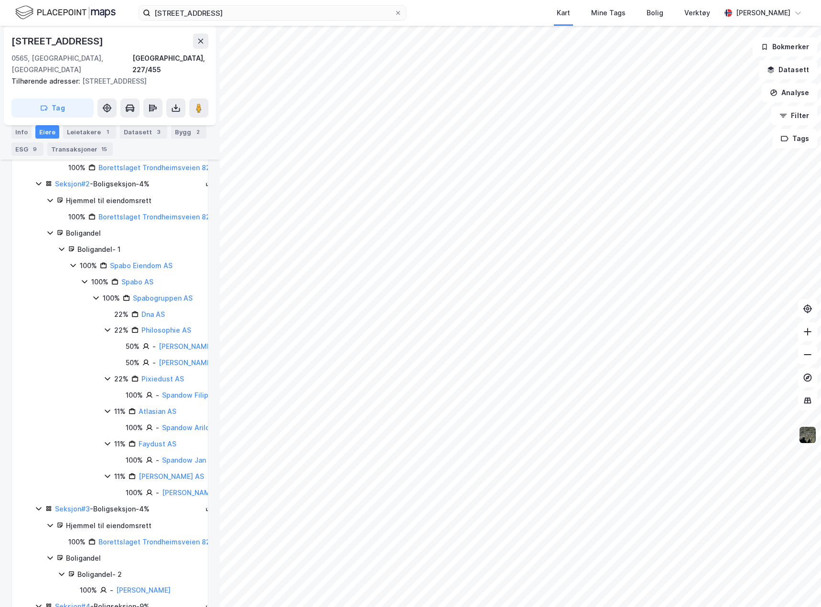
scroll to position [239, 0]
click at [98, 303] on div "100% Spabogruppen AS" at bounding box center [154, 296] width 124 height 11
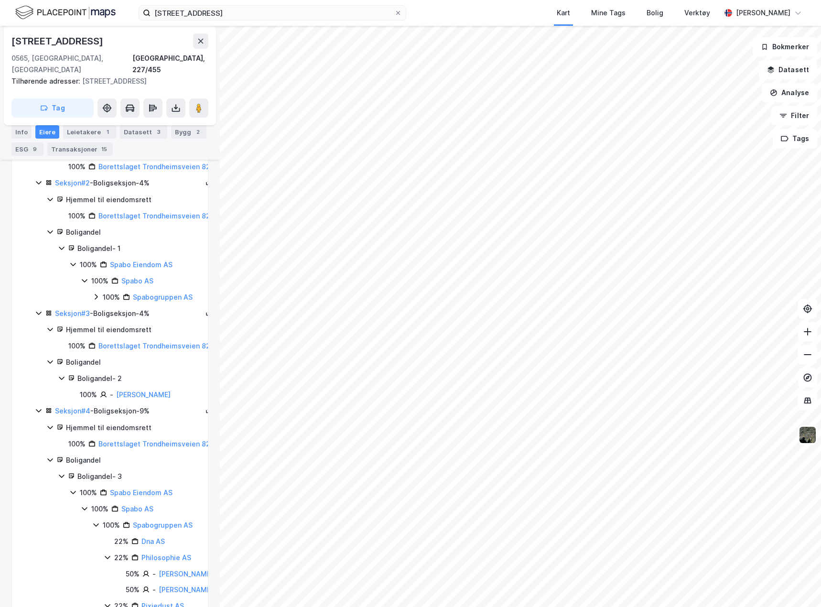
click at [97, 528] on icon at bounding box center [96, 525] width 8 height 8
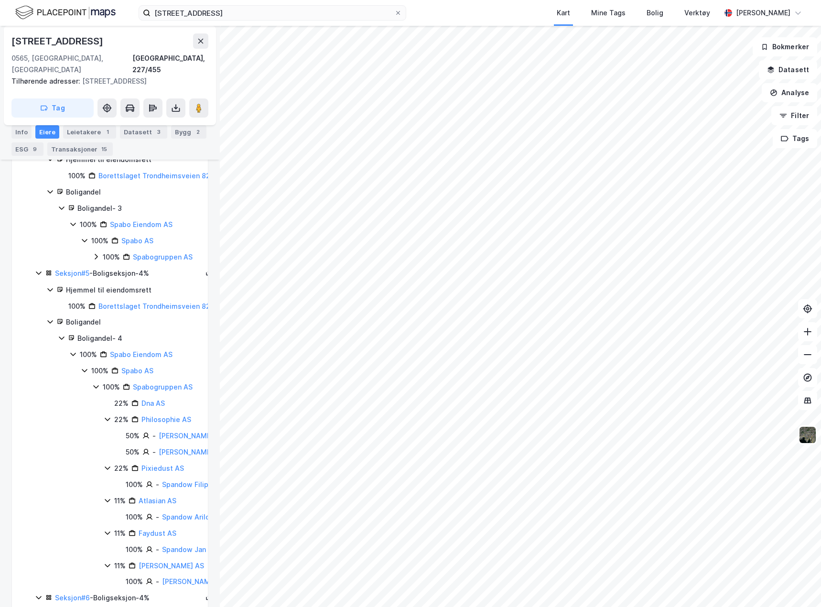
scroll to position [526, 0]
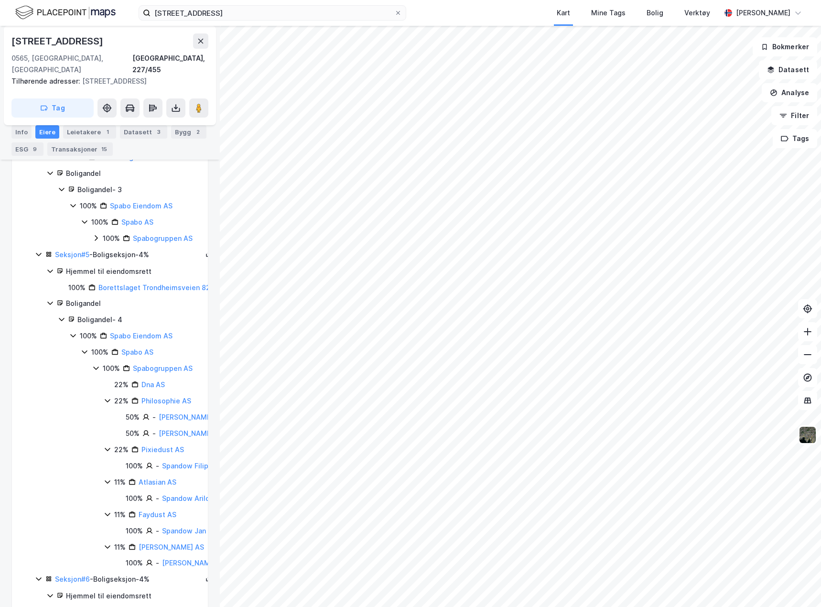
click at [97, 372] on icon at bounding box center [96, 368] width 8 height 8
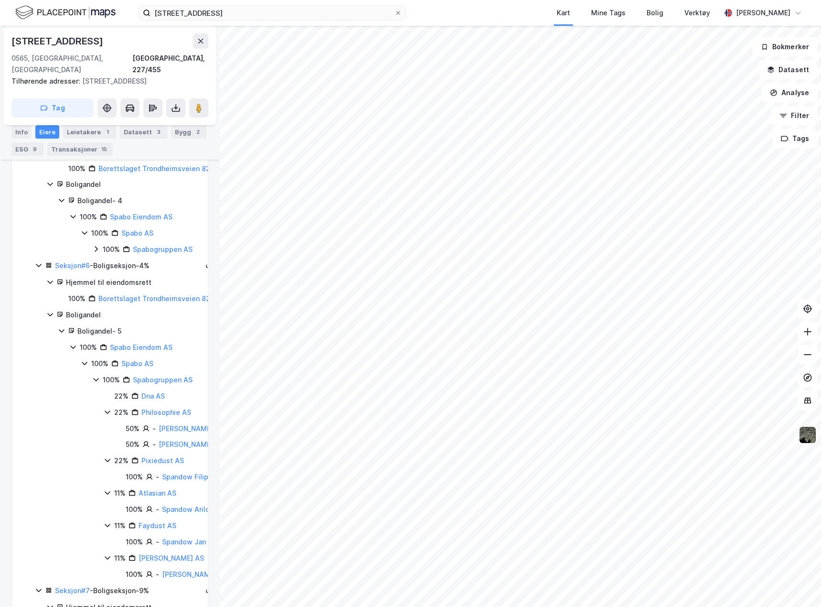
scroll to position [669, 0]
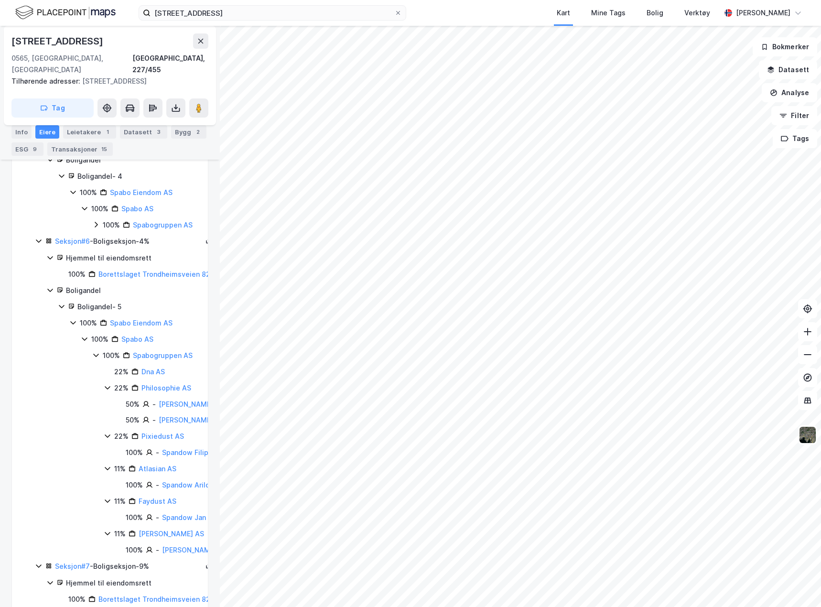
click at [94, 357] on icon at bounding box center [95, 355] width 5 height 3
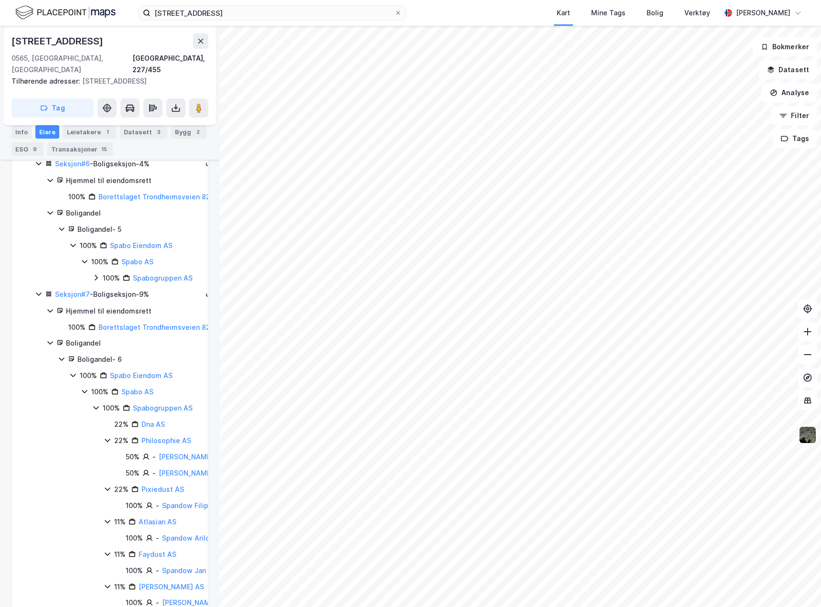
scroll to position [812, 0]
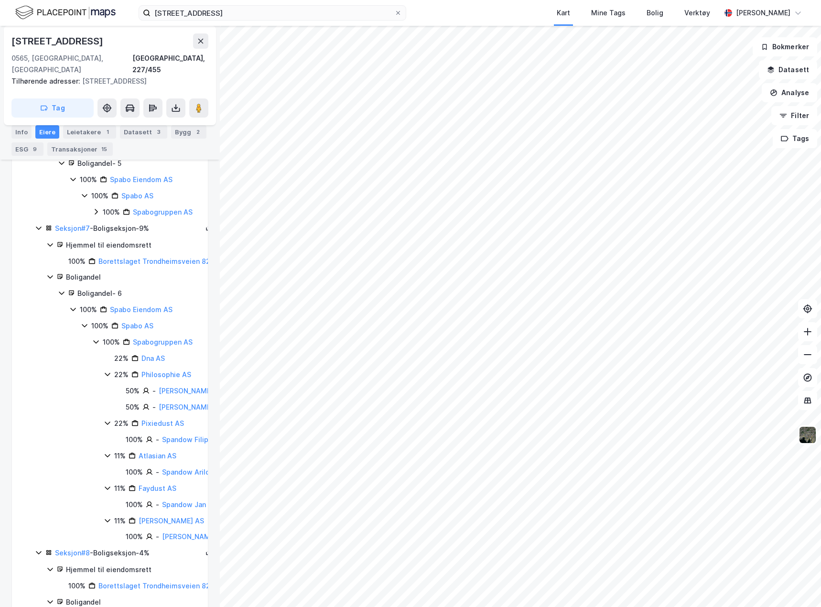
click at [97, 345] on icon at bounding box center [96, 342] width 8 height 8
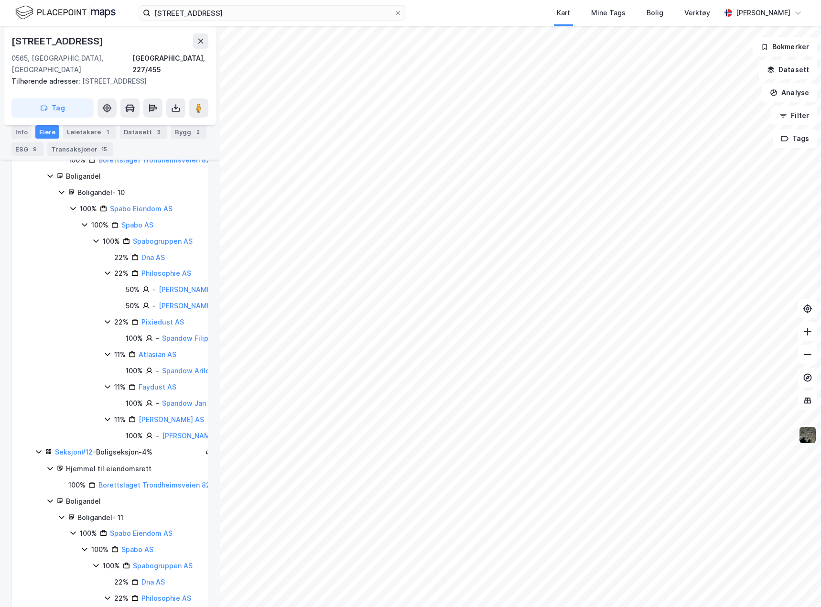
scroll to position [1338, 0]
click at [96, 244] on icon at bounding box center [96, 240] width 8 height 8
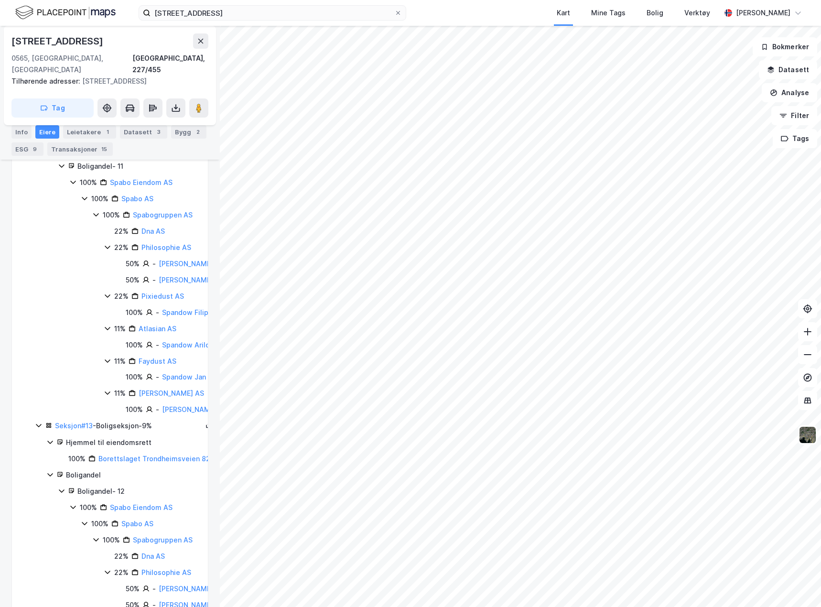
scroll to position [1577, 0]
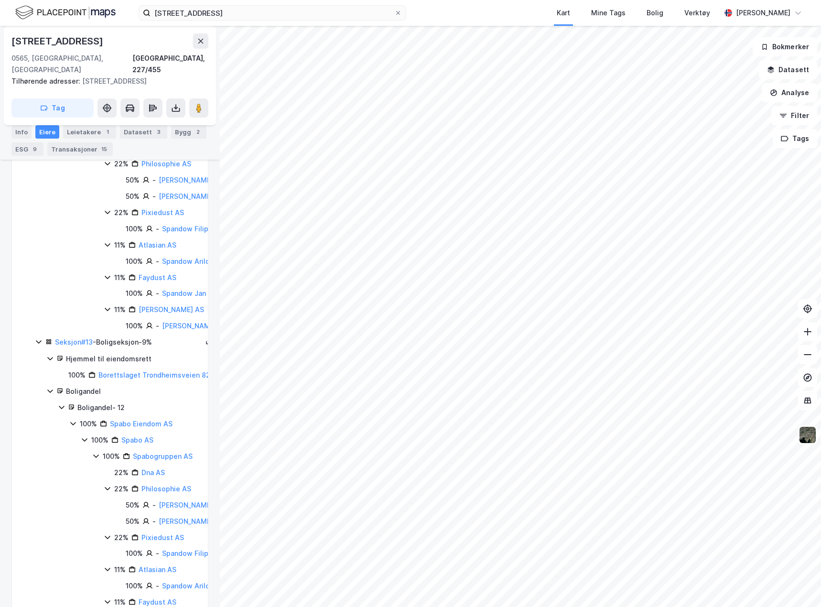
click at [97, 135] on icon at bounding box center [96, 131] width 8 height 8
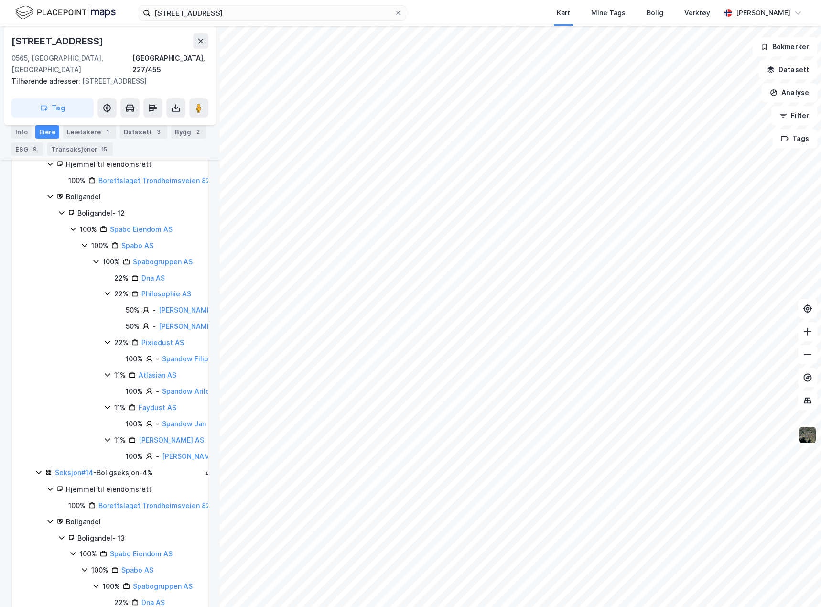
click at [97, 265] on icon at bounding box center [96, 262] width 8 height 8
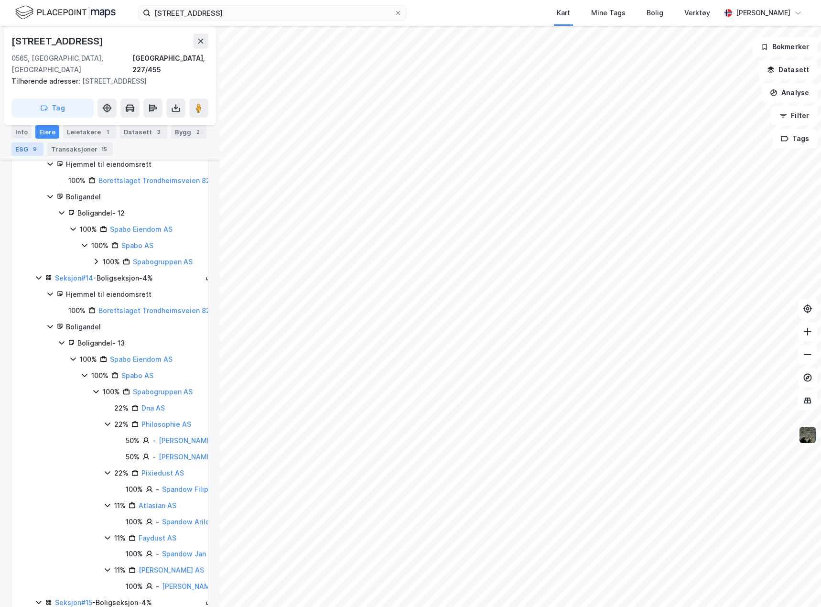
click at [35, 149] on div "9" at bounding box center [35, 149] width 10 height 10
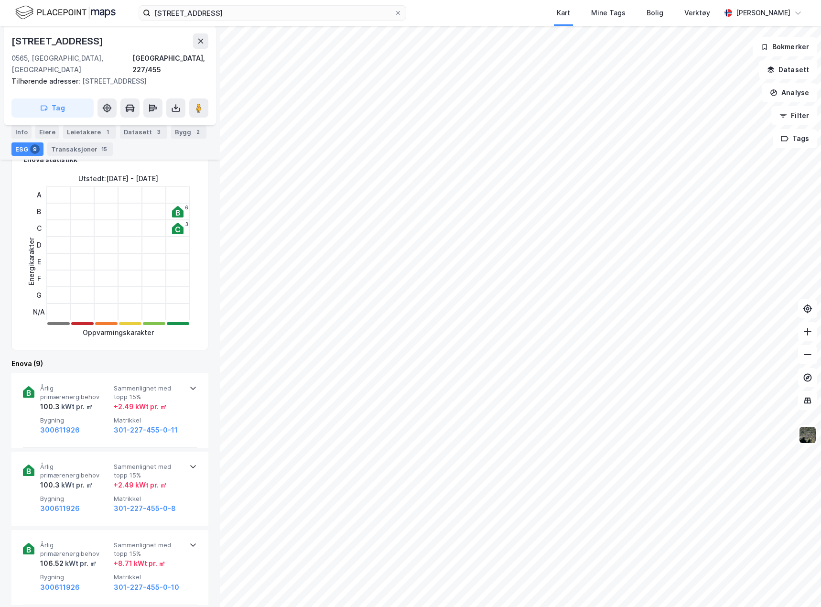
scroll to position [239, 0]
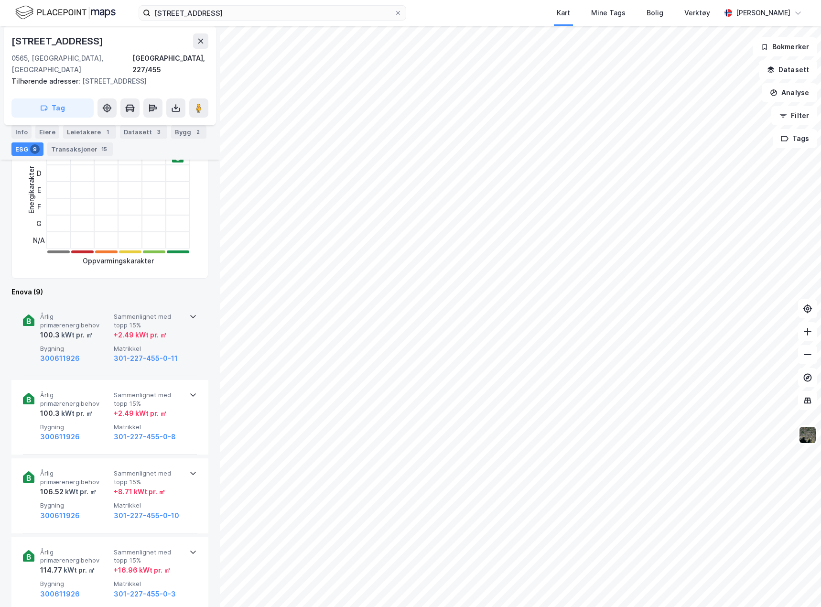
click at [171, 353] on div "Årlig primærenergibehov 100.3 kWt pr. ㎡ Sammenlignet med topp 15% + 2.49 kWt pr…" at bounding box center [110, 339] width 174 height 75
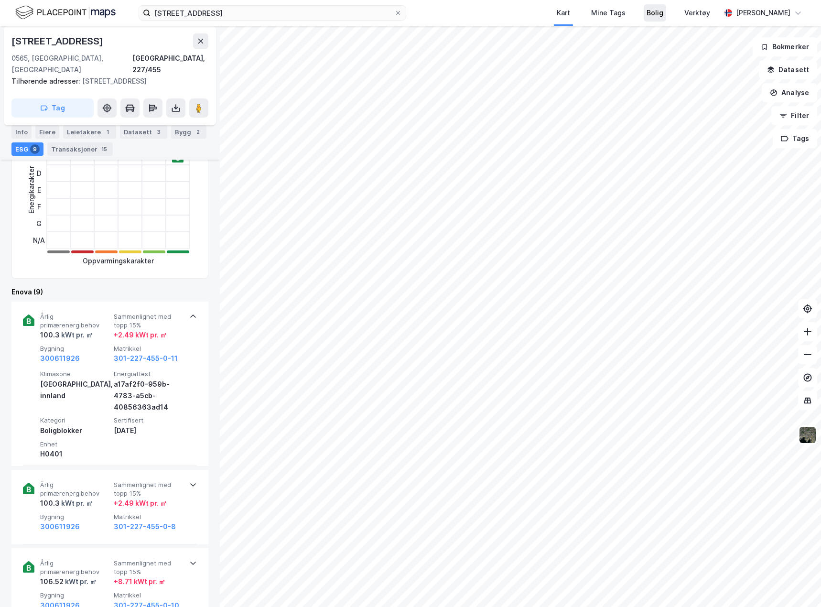
click at [647, 11] on div "Bolig" at bounding box center [655, 12] width 17 height 11
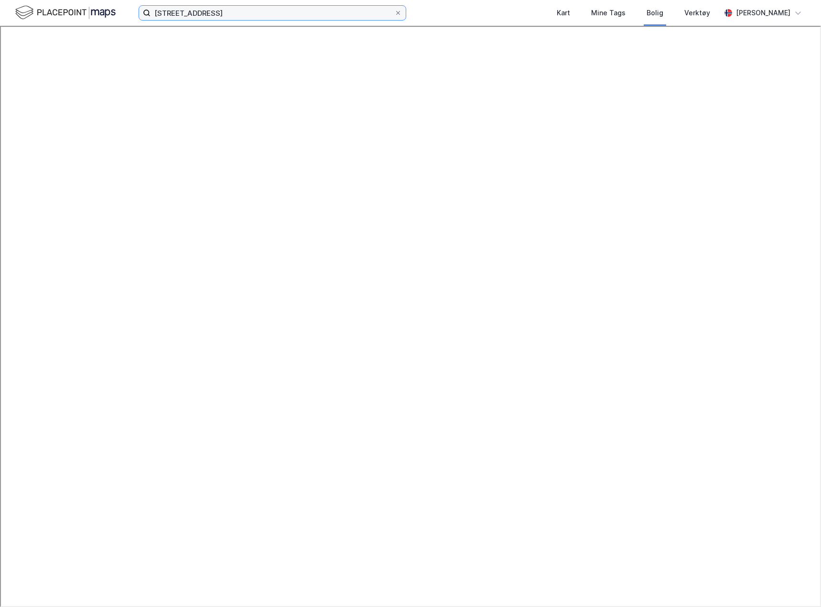
click at [241, 15] on input "trondheimsveien 82" at bounding box center [273, 13] width 244 height 14
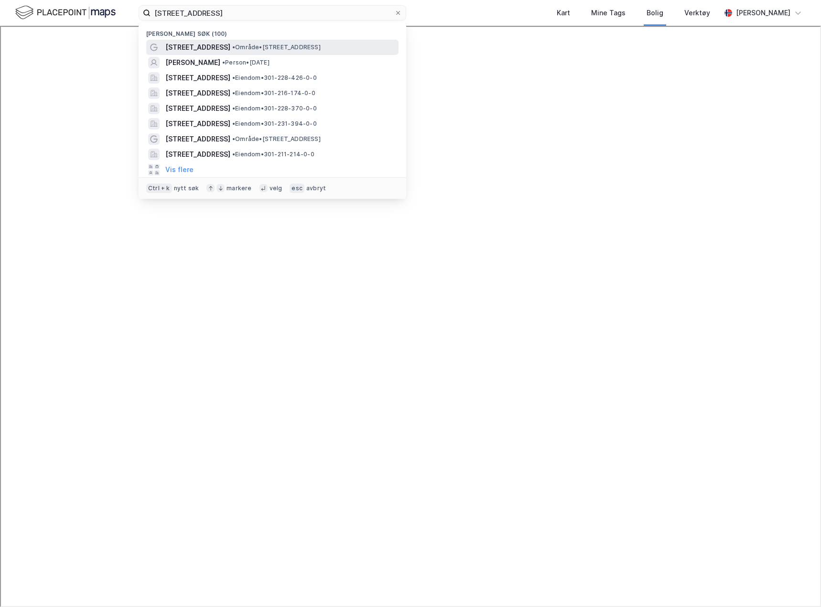
click at [221, 48] on span "[STREET_ADDRESS]" at bounding box center [197, 47] width 65 height 11
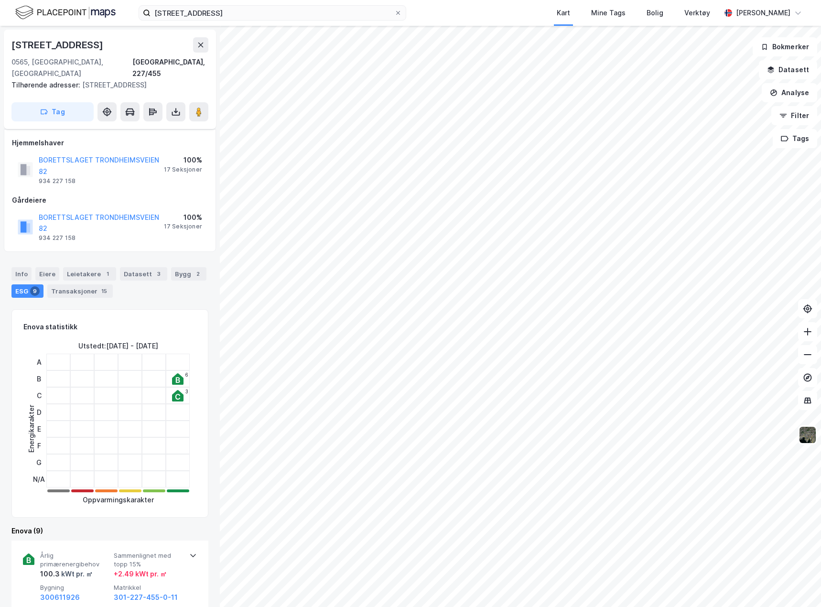
scroll to position [239, 0]
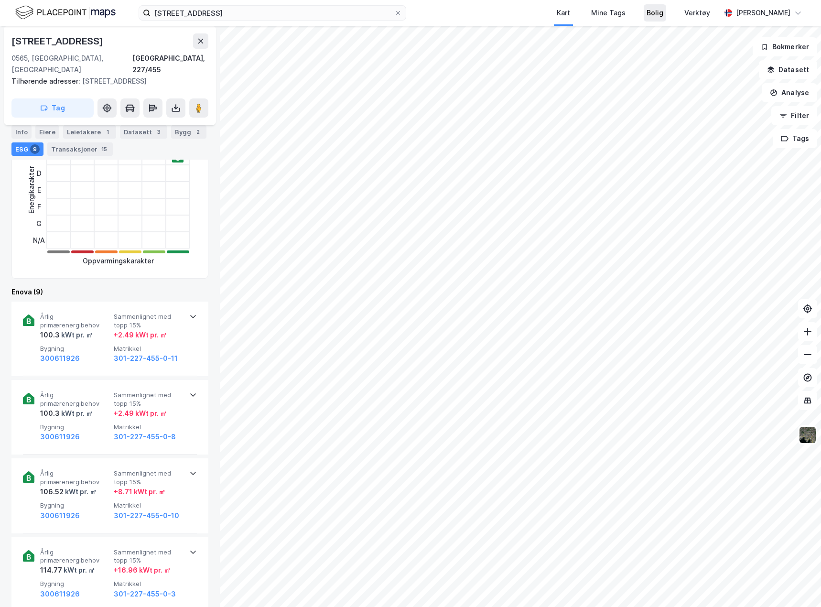
click at [647, 17] on div "Bolig" at bounding box center [655, 12] width 17 height 11
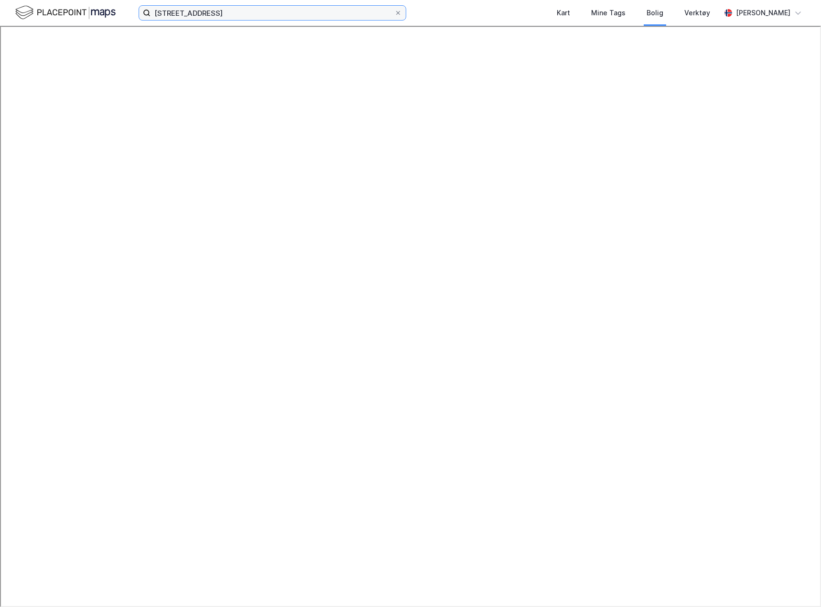
click at [280, 16] on input "trondheimsveien 82" at bounding box center [273, 13] width 244 height 14
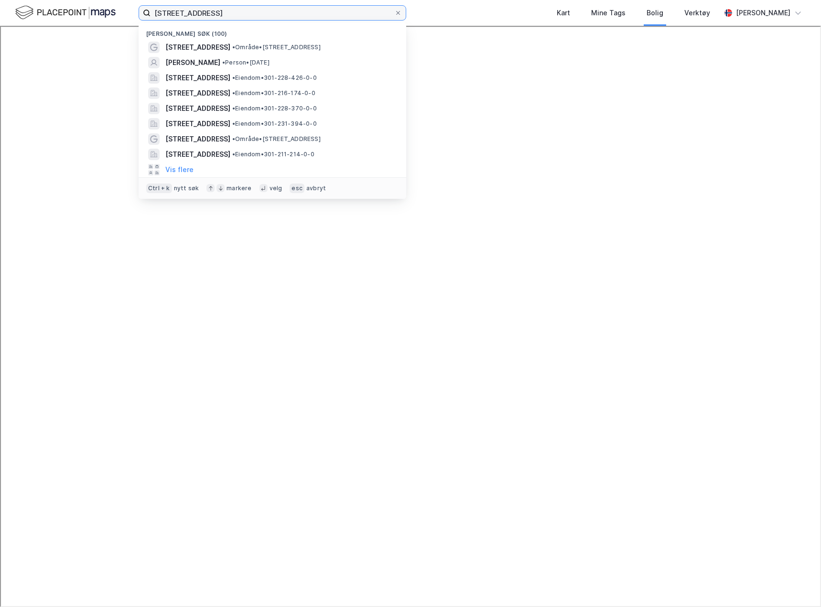
click at [261, 15] on input "trondheimsveien 82" at bounding box center [273, 13] width 244 height 14
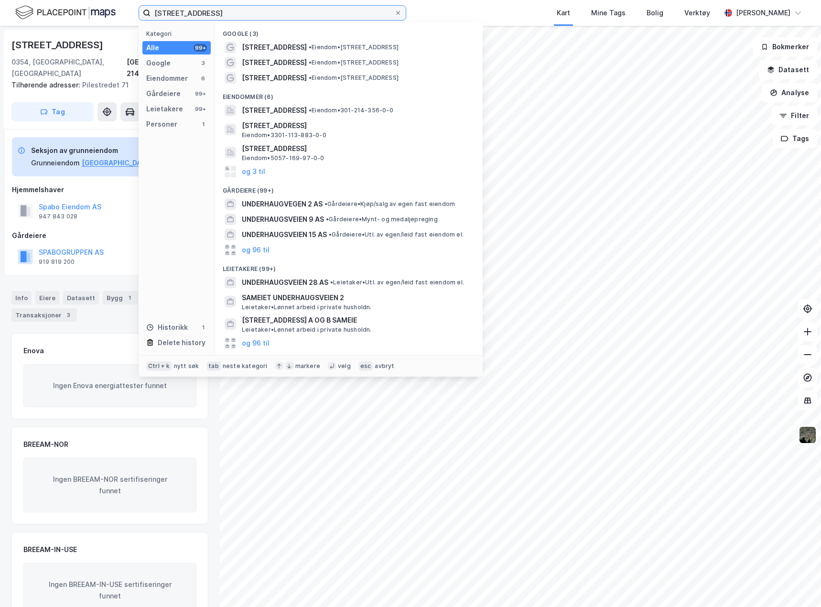
click at [319, 15] on input "underhaugsveien 2" at bounding box center [273, 13] width 244 height 14
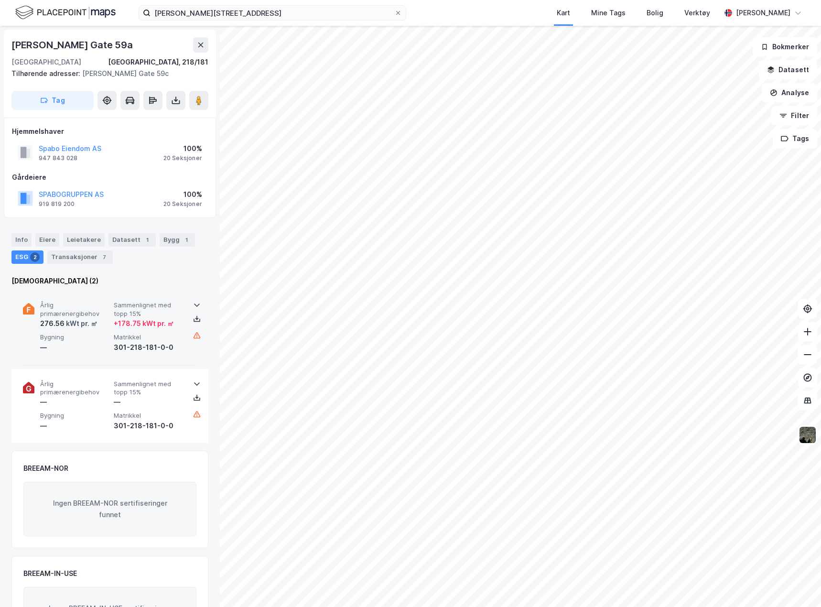
click at [179, 360] on div "Årlig primærenergibehov 276.56 kWt pr. ㎡ Sammenlignet med topp 15% + 178.75 kWt…" at bounding box center [110, 327] width 174 height 75
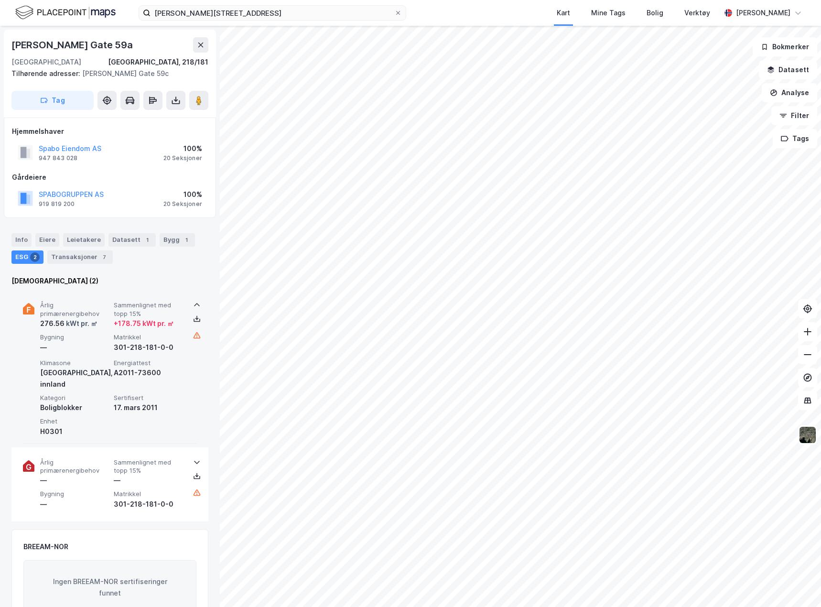
click at [179, 360] on span "Energiattest" at bounding box center [149, 363] width 70 height 8
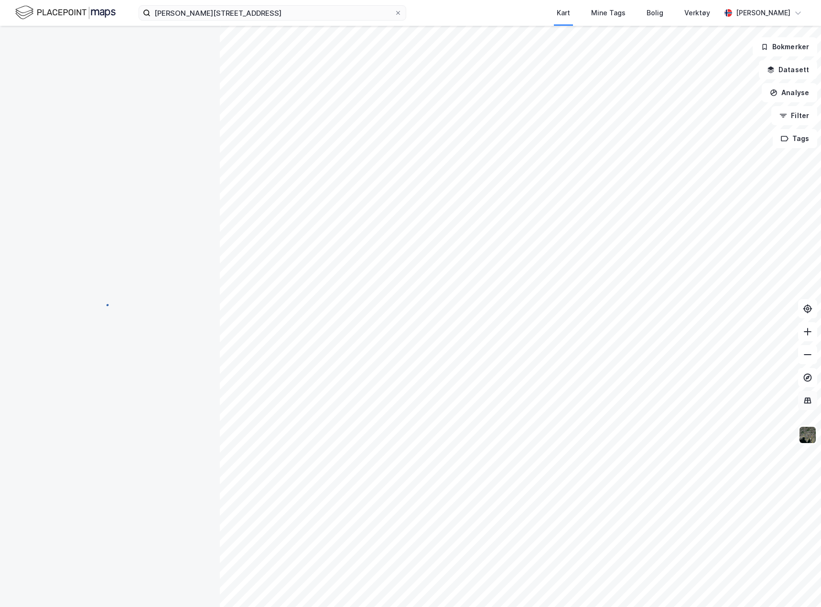
scroll to position [239, 0]
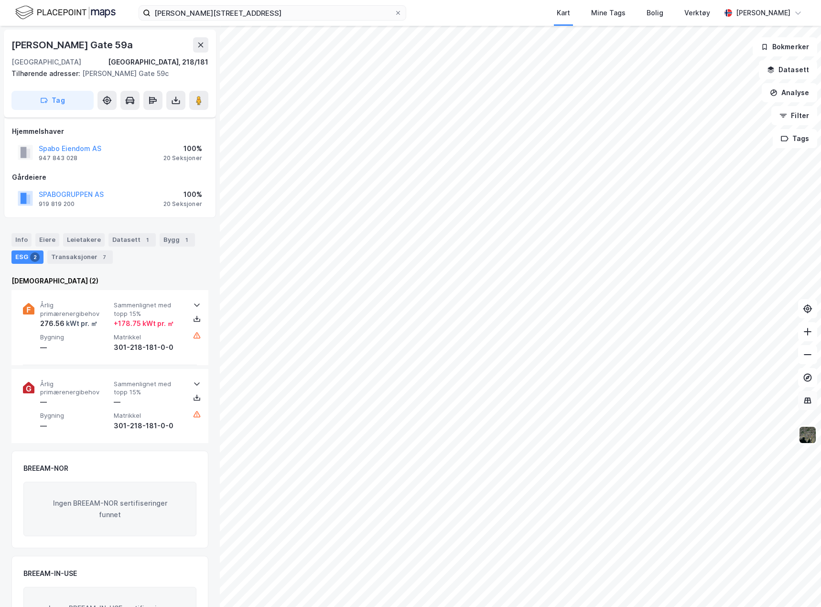
scroll to position [57, 0]
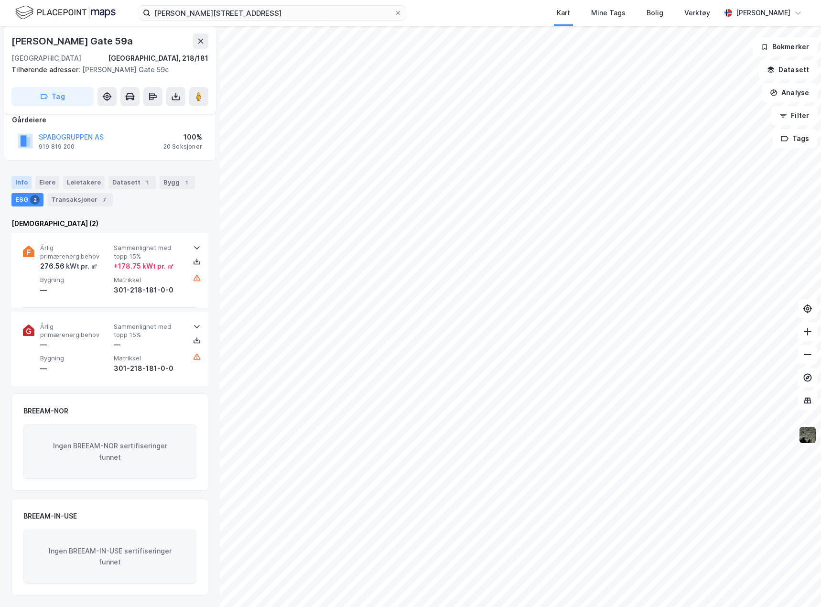
click at [27, 181] on div "Info" at bounding box center [21, 182] width 20 height 13
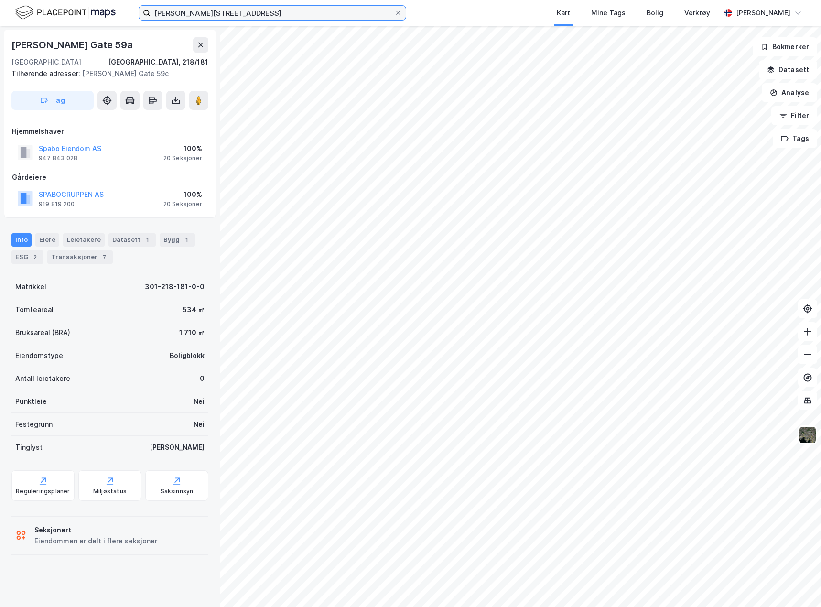
click at [255, 13] on input "waldemar thranes gate 59" at bounding box center [273, 13] width 244 height 14
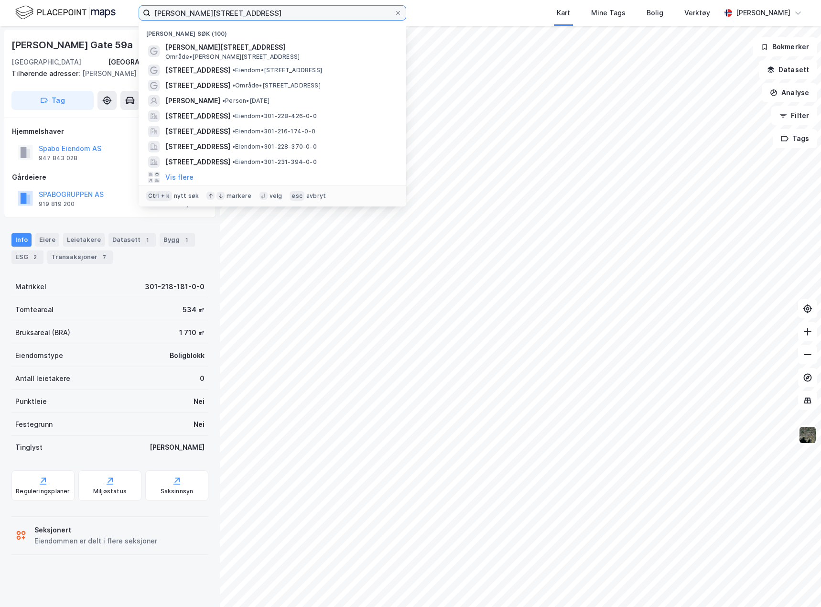
click at [255, 13] on input "waldemar thranes gate 59" at bounding box center [273, 13] width 244 height 14
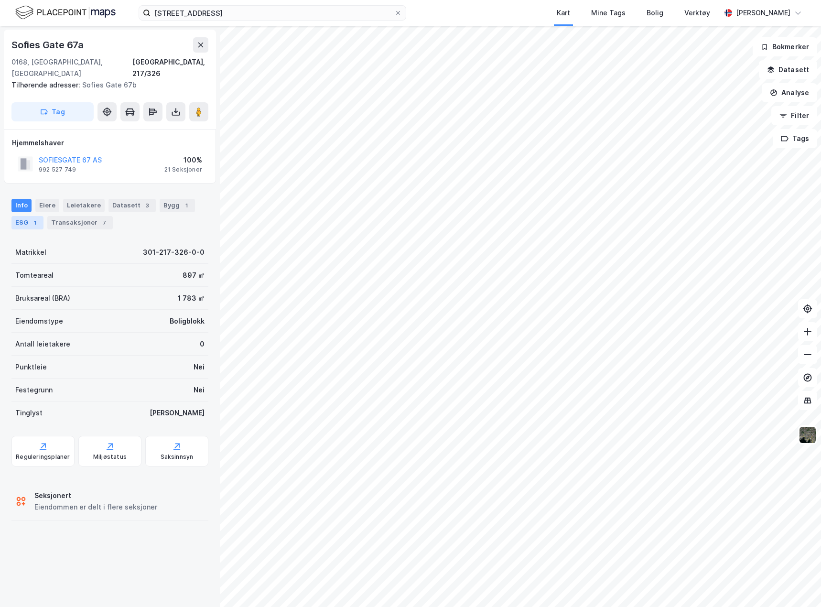
click at [36, 218] on div "1" at bounding box center [35, 223] width 10 height 10
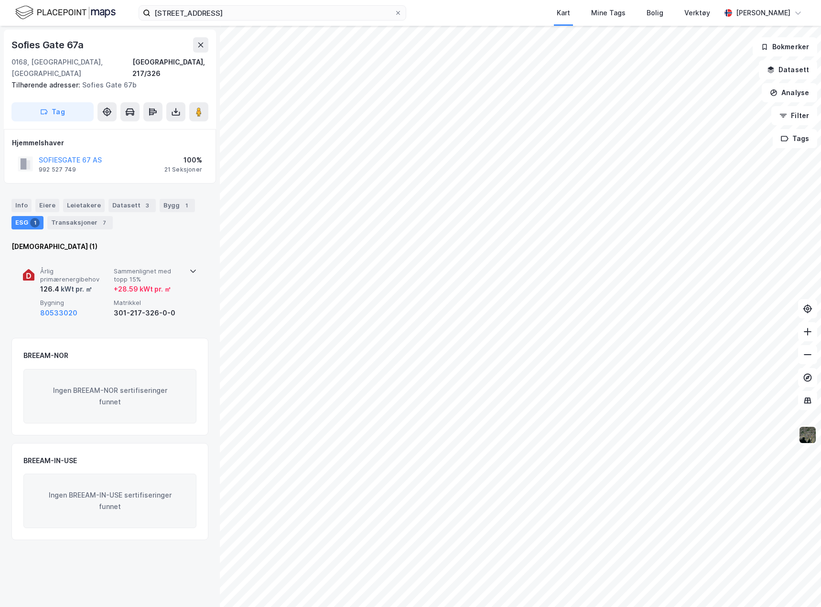
click at [178, 287] on div "Årlig primærenergibehov 126.4 kWt pr. ㎡ Sammenlignet med topp 15% + 28.59 kWt p…" at bounding box center [111, 293] width 143 height 52
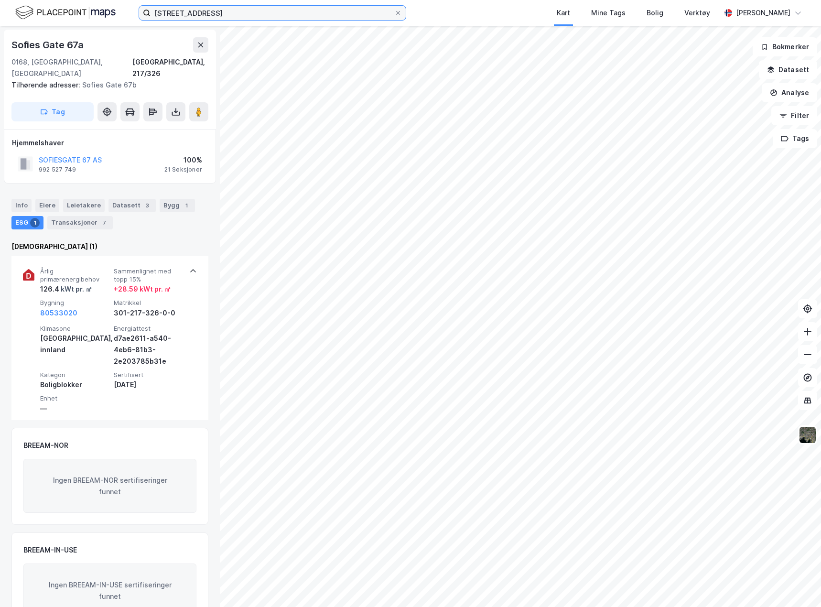
click at [214, 11] on input "sofies gate 67" at bounding box center [273, 13] width 244 height 14
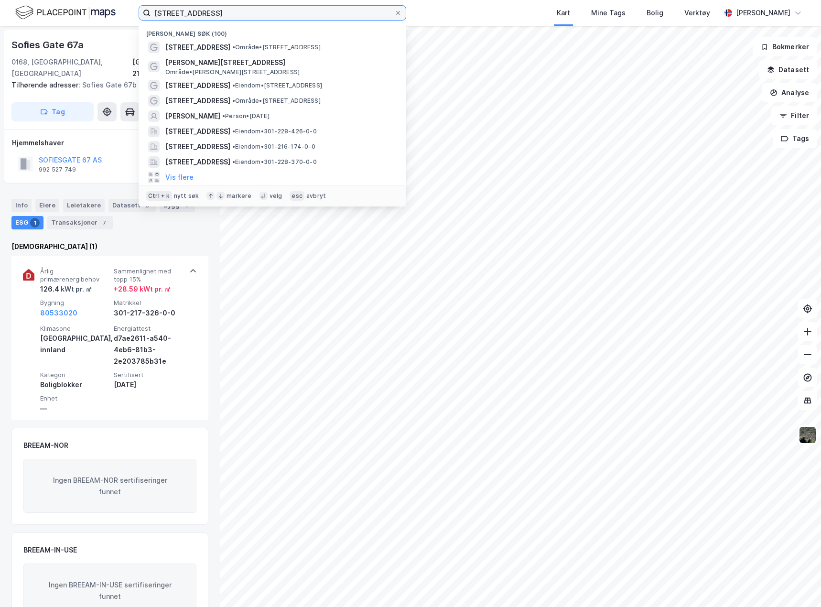
click at [214, 11] on input "sofies gate 67" at bounding box center [273, 13] width 244 height 14
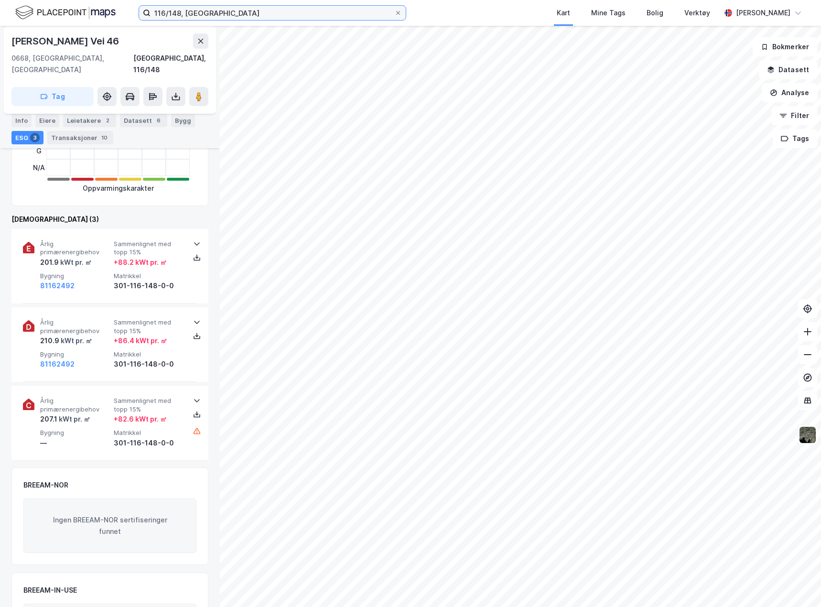
scroll to position [335, 0]
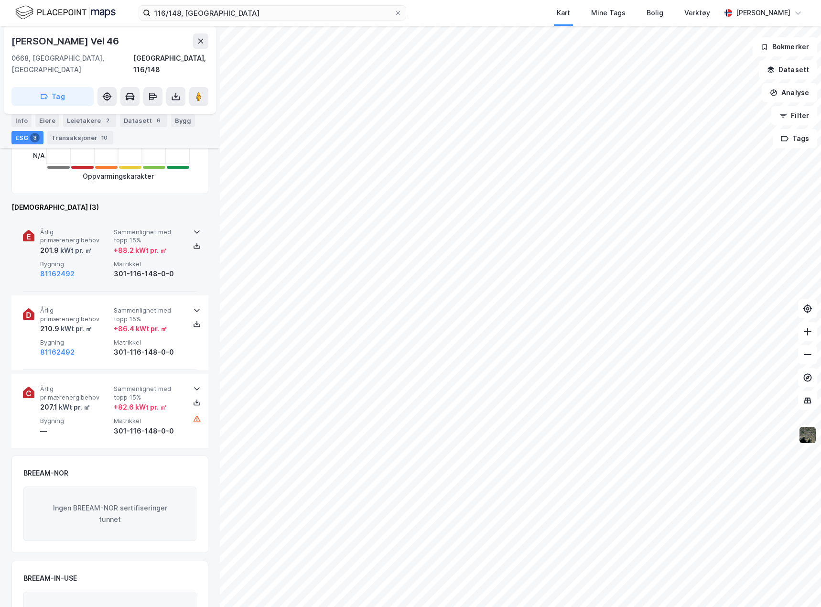
click at [174, 277] on div "Årlig primærenergibehov 201.9 kWt pr. ㎡ Sammenlignet med topp 15% + 88.2 kWt pr…" at bounding box center [110, 254] width 174 height 75
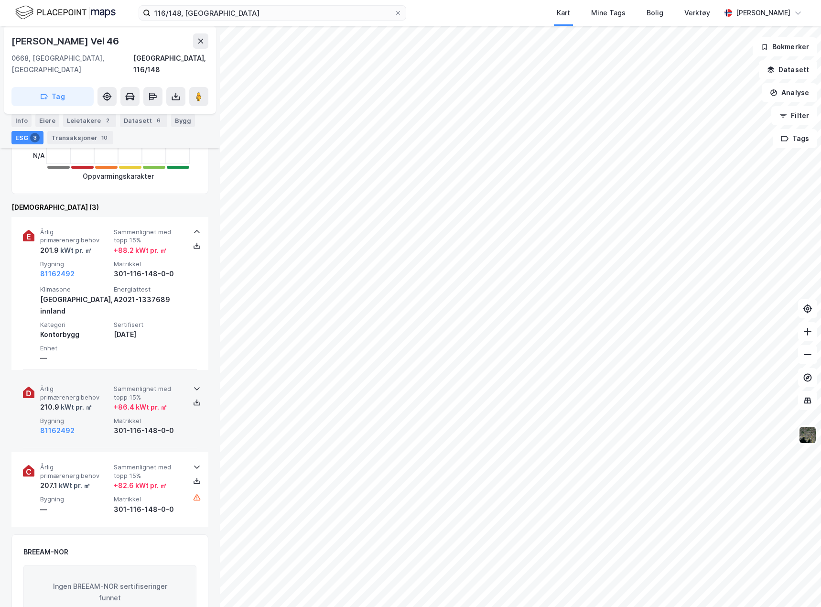
click at [185, 418] on div "Årlig primærenergibehov 210.9 kWt pr. ㎡ Sammenlignet med topp 15% + 86.4 kWt pr…" at bounding box center [110, 411] width 174 height 75
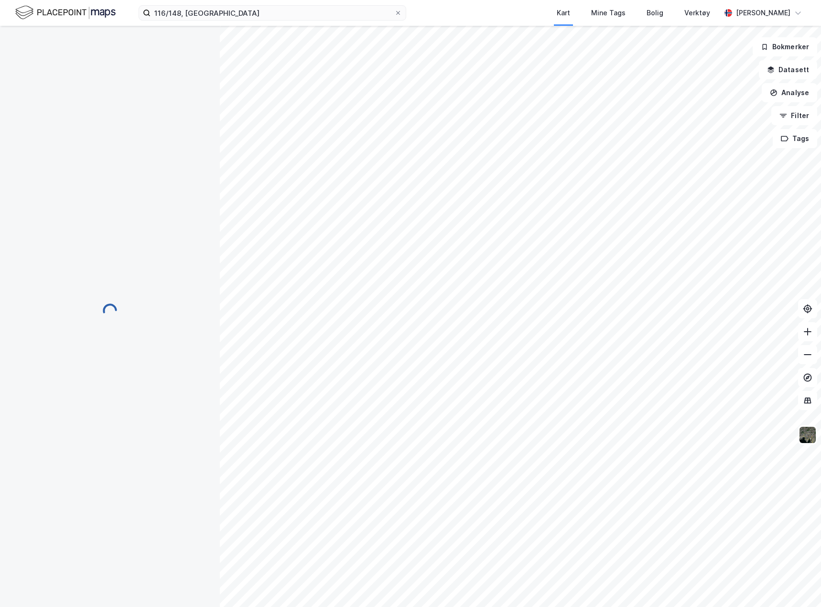
scroll to position [193, 0]
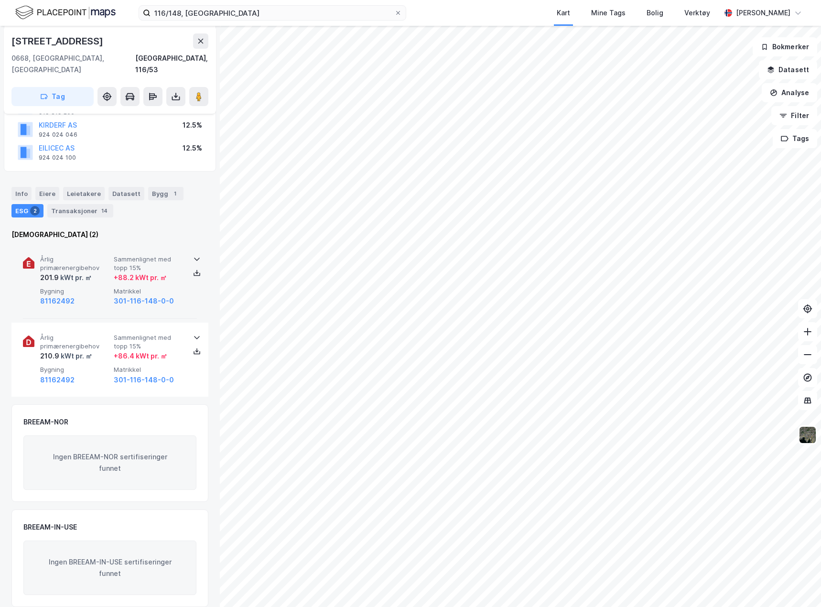
click at [186, 293] on div "Årlig primærenergibehov 201.9 kWt pr. ㎡ Sammenlignet med topp 15% + 88.2 kWt pr…" at bounding box center [110, 281] width 174 height 75
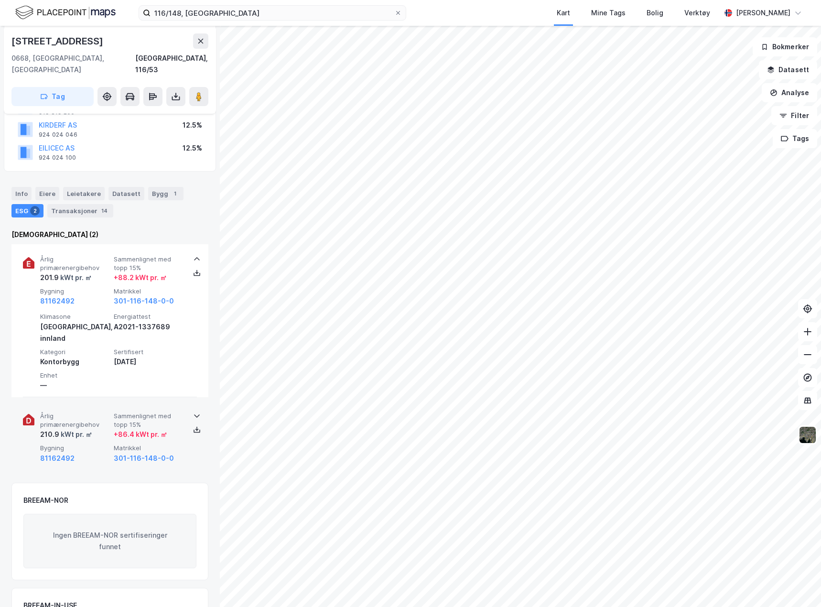
click at [183, 417] on div "Årlig primærenergibehov 210.9 kWt pr. ㎡ Sammenlignet med topp 15% + 86.4 kWt pr…" at bounding box center [110, 438] width 174 height 74
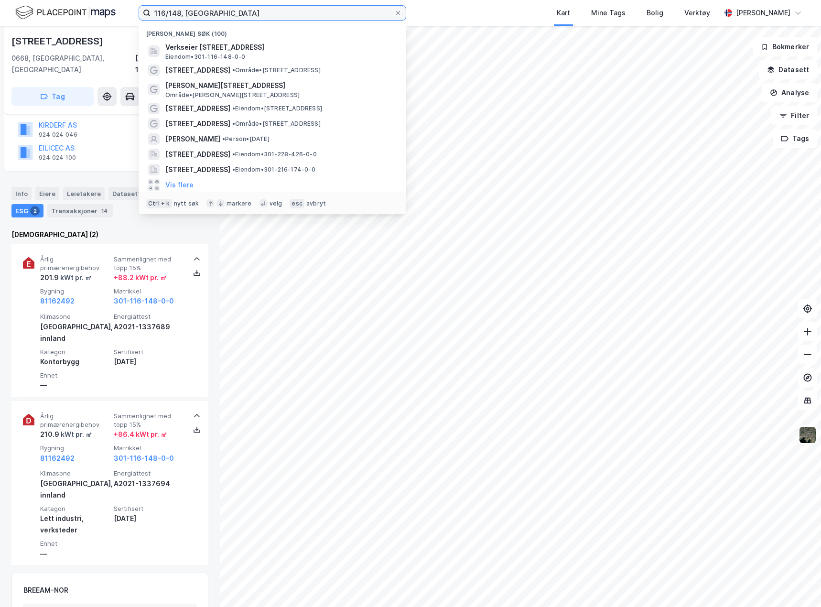
click at [194, 13] on input "116/148, oslo" at bounding box center [273, 13] width 244 height 14
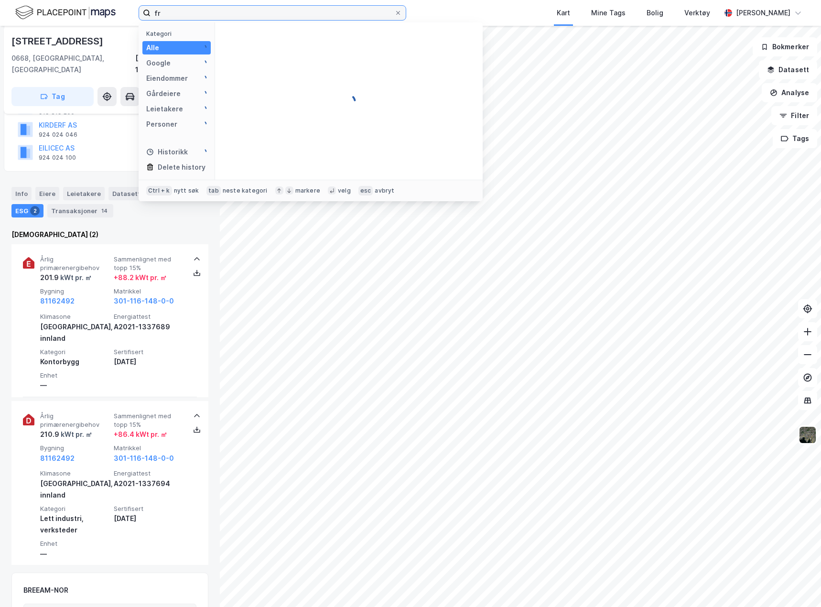
type input "f"
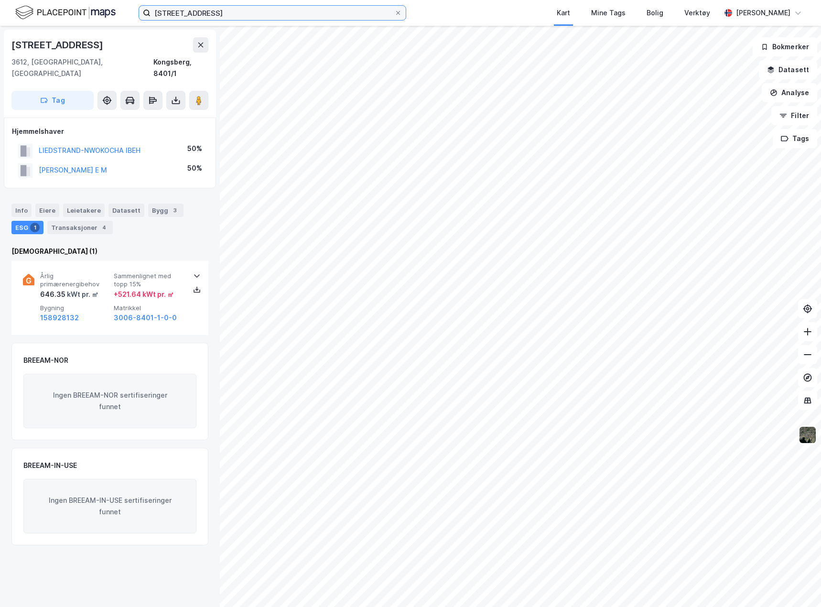
click at [255, 14] on input "[STREET_ADDRESS]" at bounding box center [273, 13] width 244 height 14
type input "drammensveien"
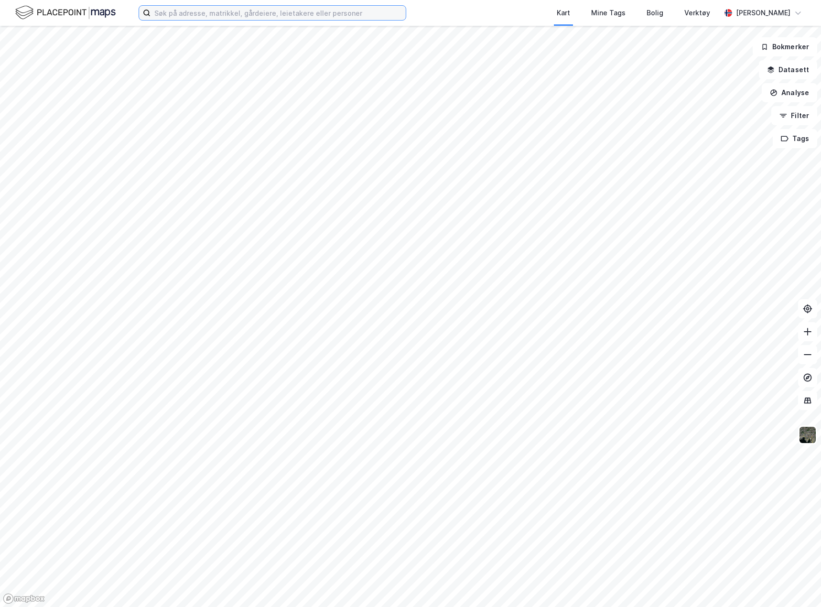
click at [241, 14] on input at bounding box center [278, 13] width 255 height 14
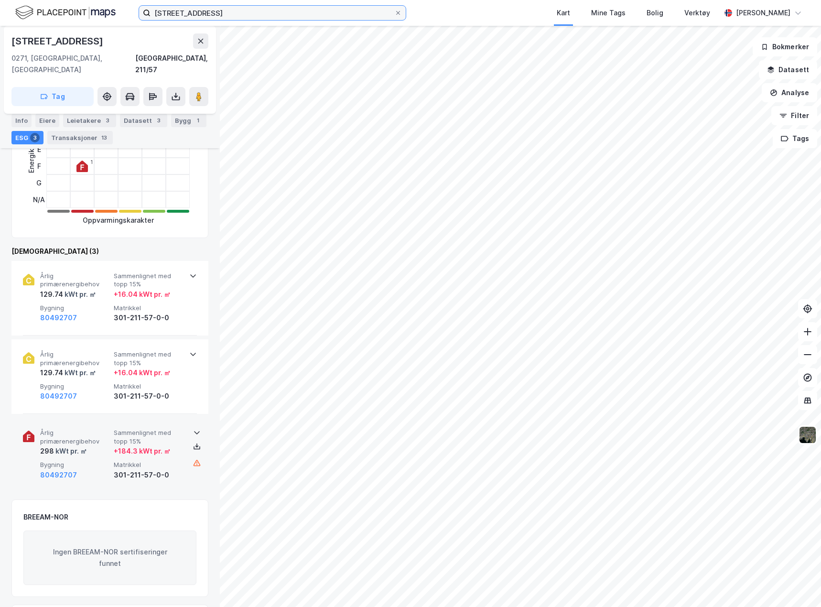
scroll to position [291, 0]
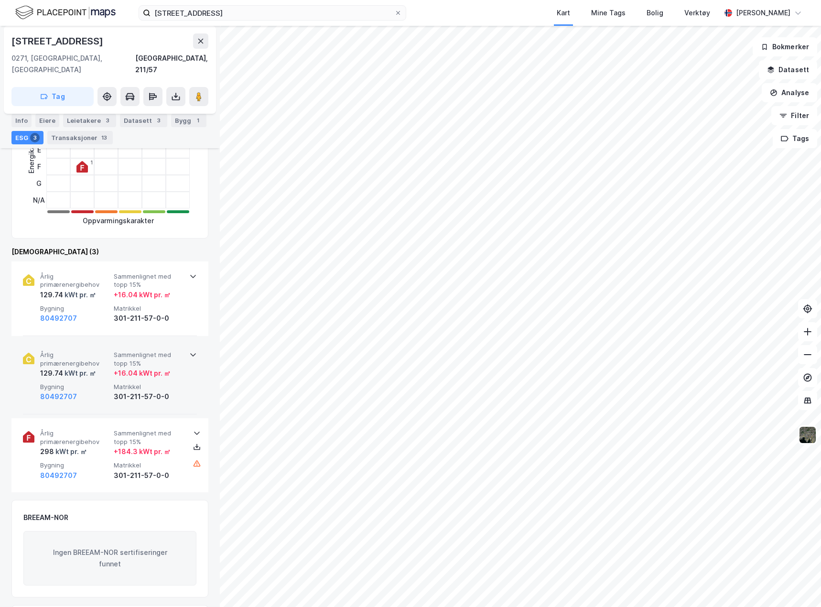
click at [179, 391] on div "301-211-57-0-0" at bounding box center [149, 396] width 70 height 11
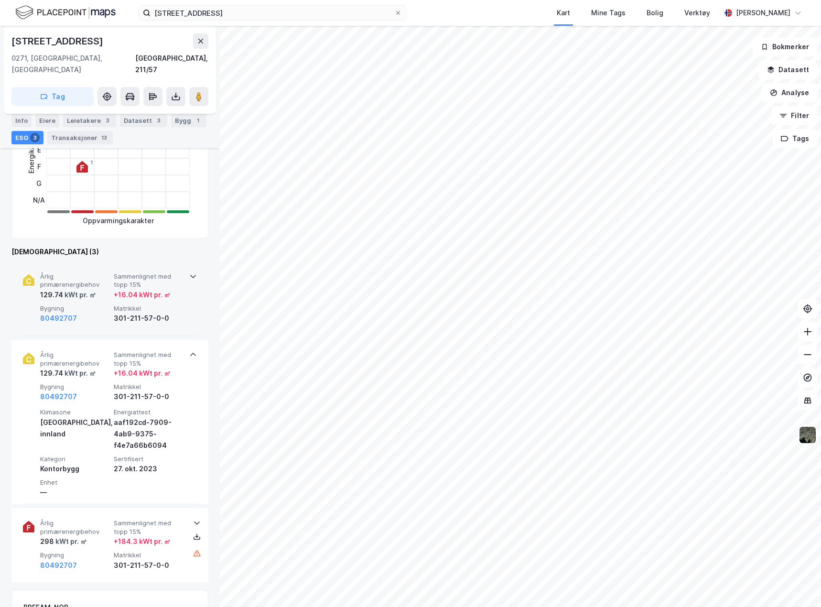
click at [178, 313] on div "301-211-57-0-0" at bounding box center [149, 318] width 70 height 11
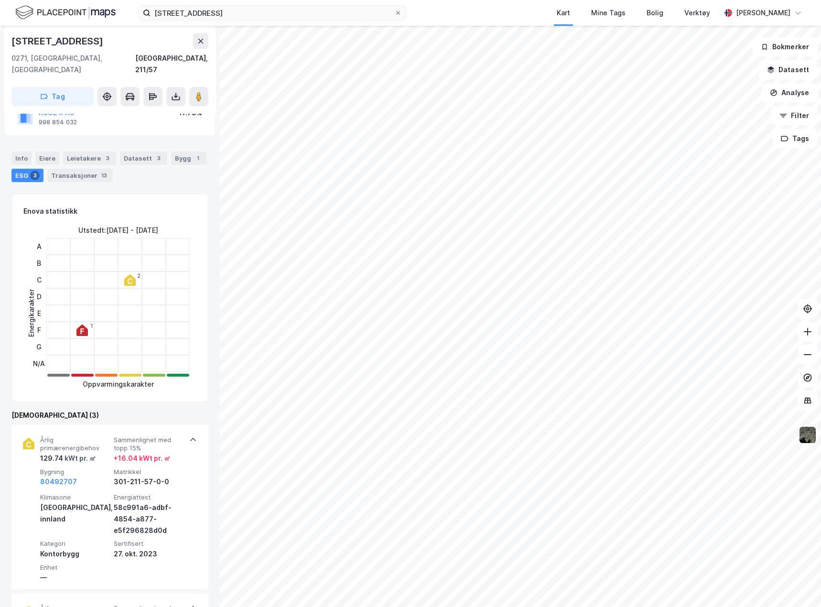
scroll to position [0, 0]
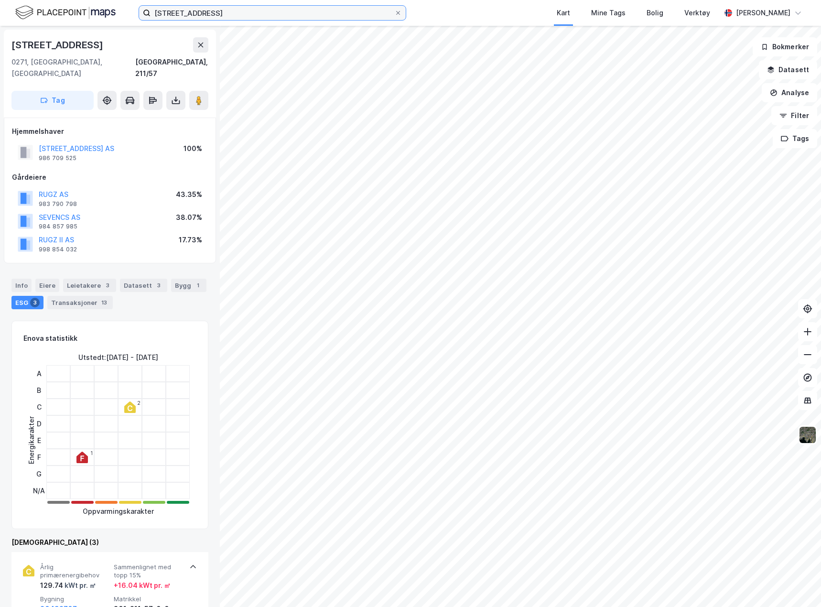
click at [223, 12] on input "[STREET_ADDRESS]" at bounding box center [273, 13] width 244 height 14
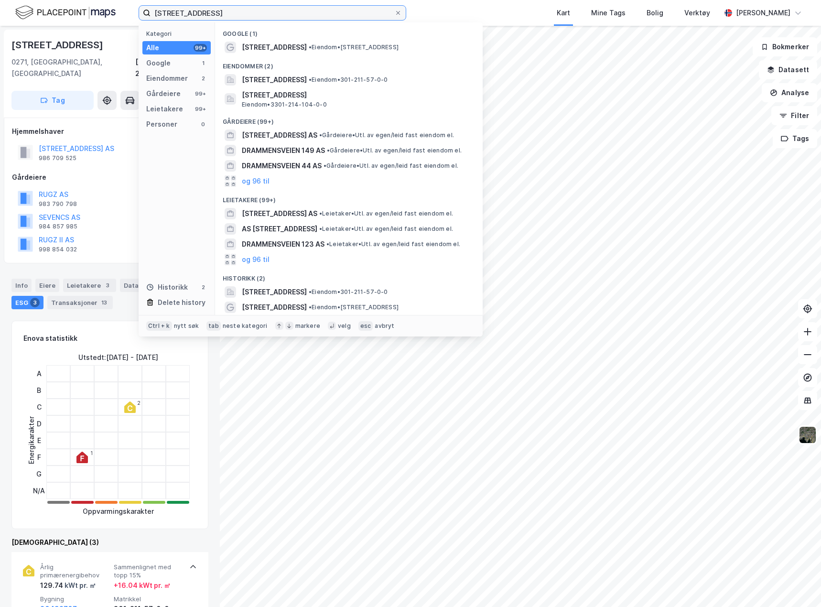
click at [223, 12] on input "[STREET_ADDRESS]" at bounding box center [273, 13] width 244 height 14
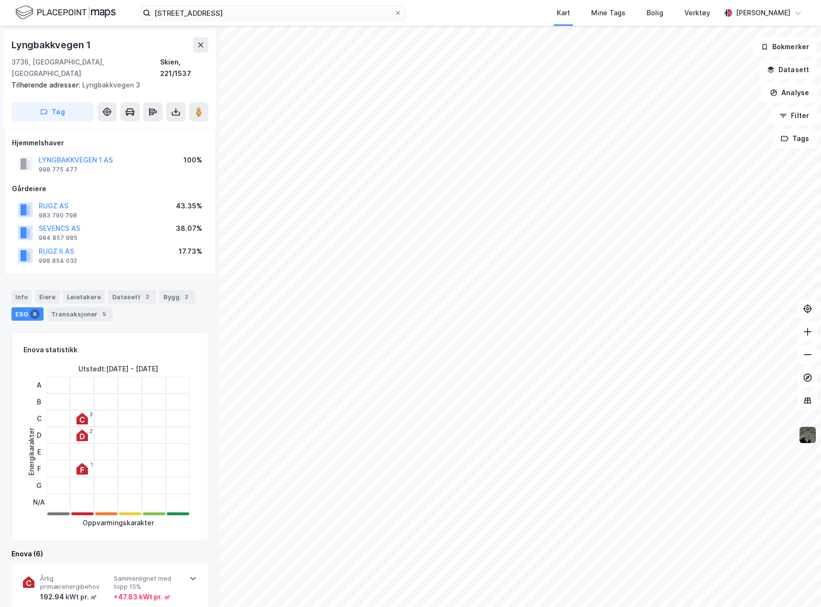
click at [104, 198] on div "RUGZ AS 983 790 798 43.35%" at bounding box center [110, 209] width 196 height 23
click at [19, 290] on div "Info" at bounding box center [21, 296] width 20 height 13
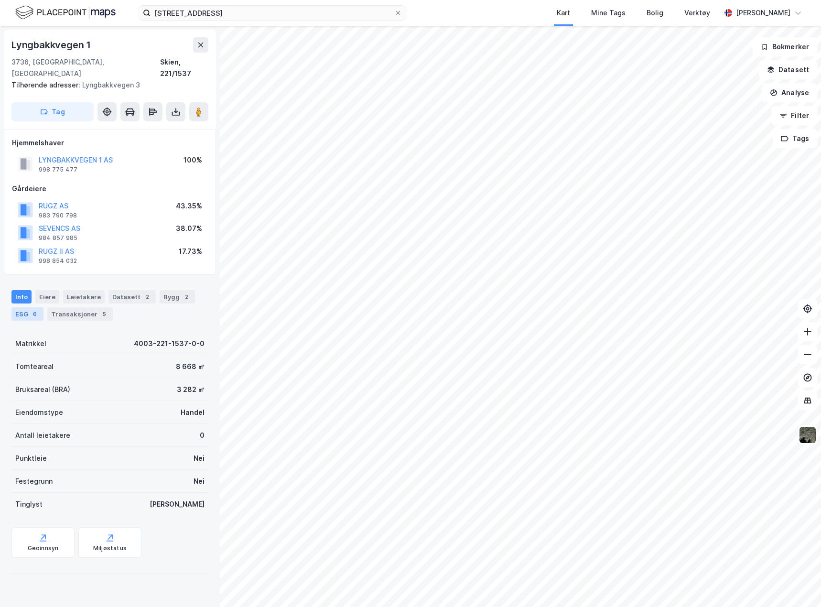
click at [24, 308] on div "ESG 6" at bounding box center [27, 313] width 32 height 13
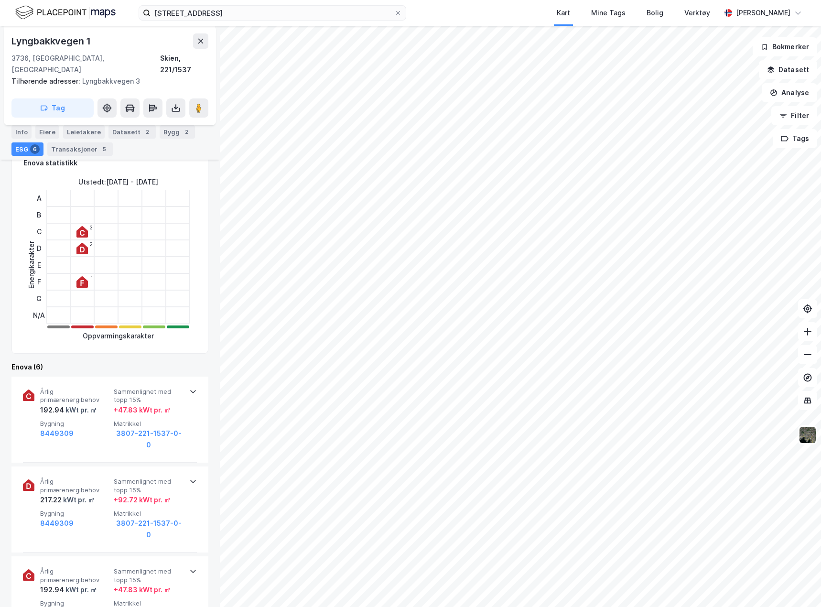
scroll to position [334, 0]
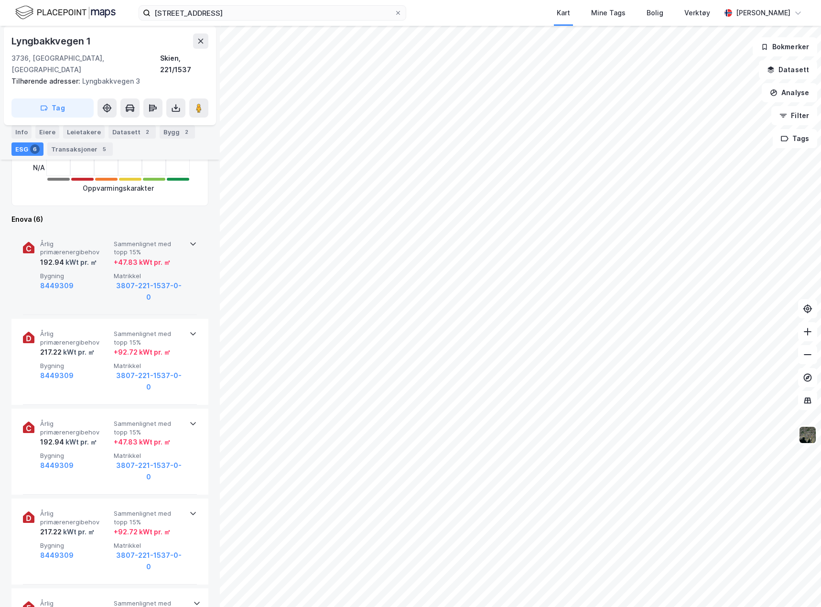
click at [186, 284] on div "Årlig primærenergibehov 192.94 kWt pr. ㎡ Sammenlignet med topp 15% + 47.83 kWt …" at bounding box center [110, 272] width 174 height 86
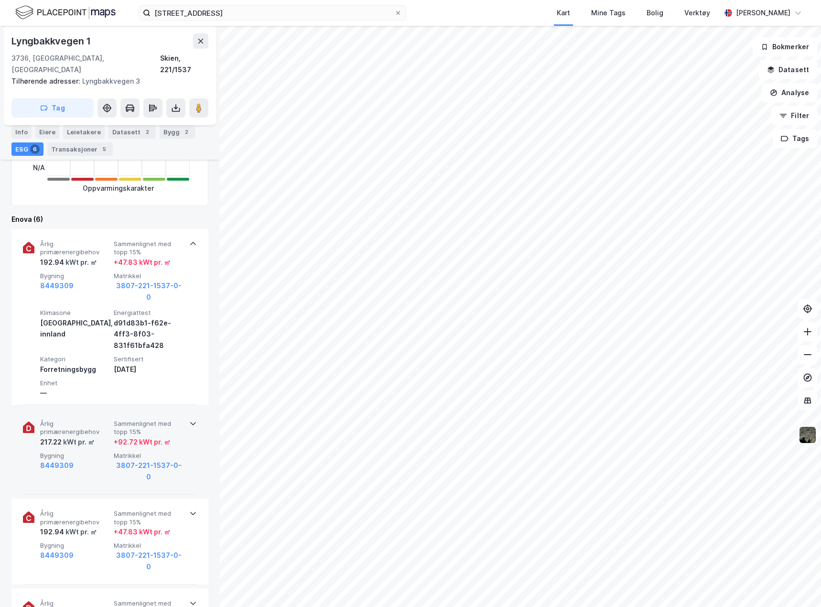
click at [189, 424] on div "Årlig primærenergibehov 217.22 kWt pr. ㎡ Sammenlignet med topp 15% + 92.72 kWt …" at bounding box center [110, 452] width 174 height 86
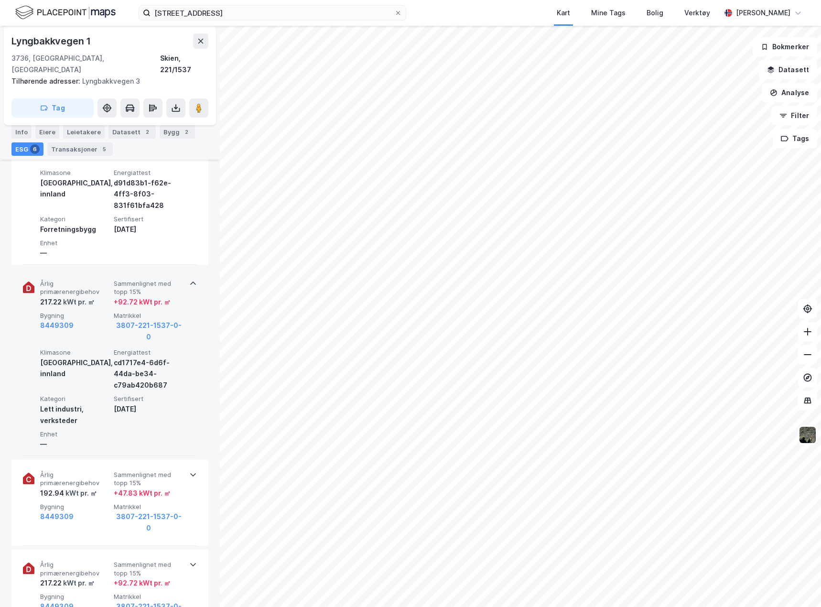
scroll to position [478, 0]
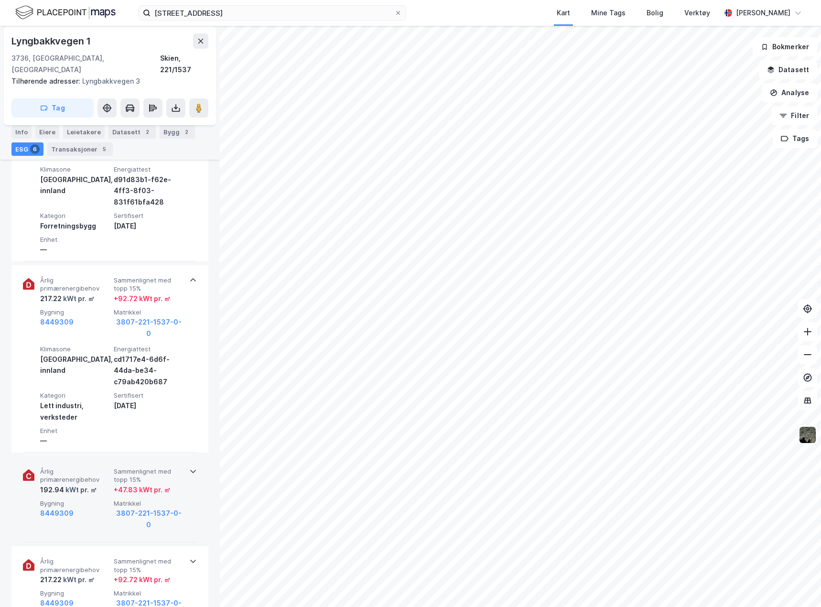
click at [183, 467] on div "Årlig primærenergibehov 192.94 kWt pr. ㎡ Sammenlignet med topp 15% + 47.83 kWt …" at bounding box center [110, 499] width 174 height 86
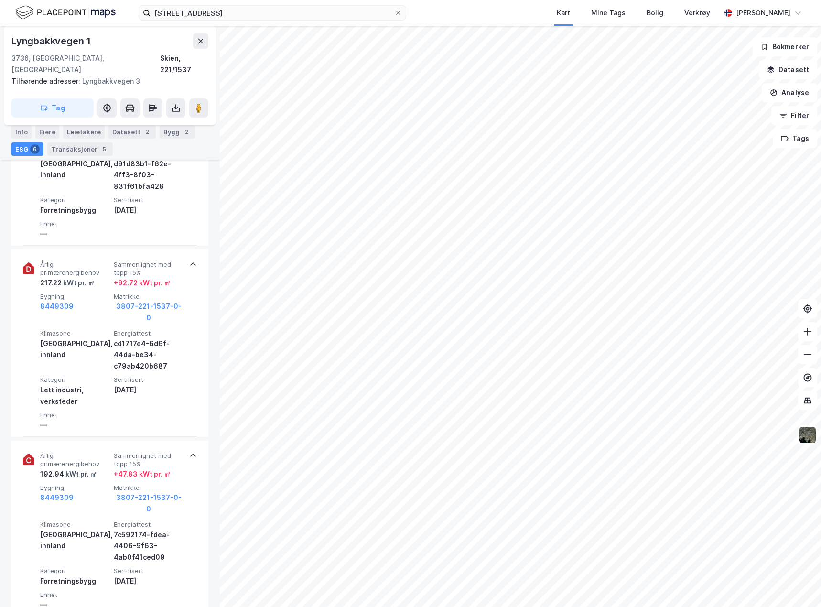
scroll to position [0, 0]
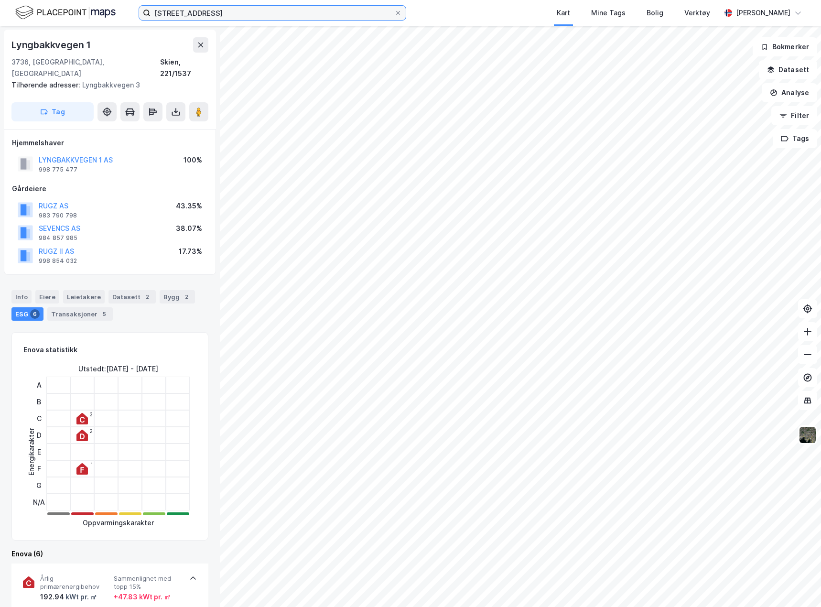
click at [242, 9] on input "[STREET_ADDRESS]" at bounding box center [273, 13] width 244 height 14
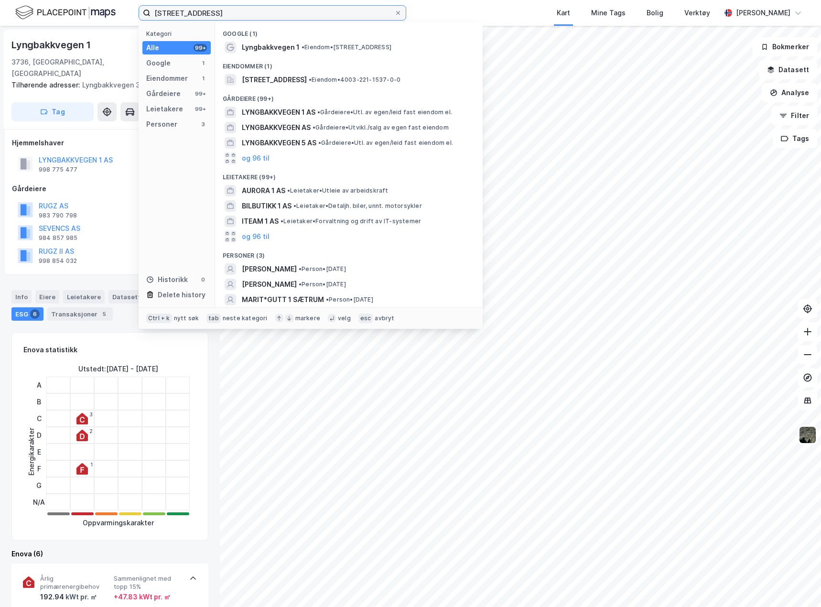
click at [242, 9] on input "[STREET_ADDRESS]" at bounding box center [273, 13] width 244 height 14
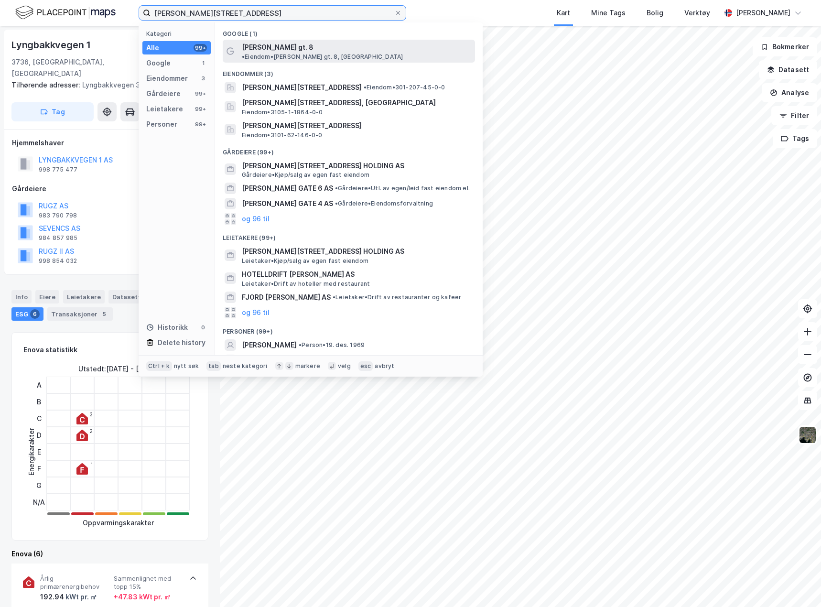
type input "[PERSON_NAME][STREET_ADDRESS]"
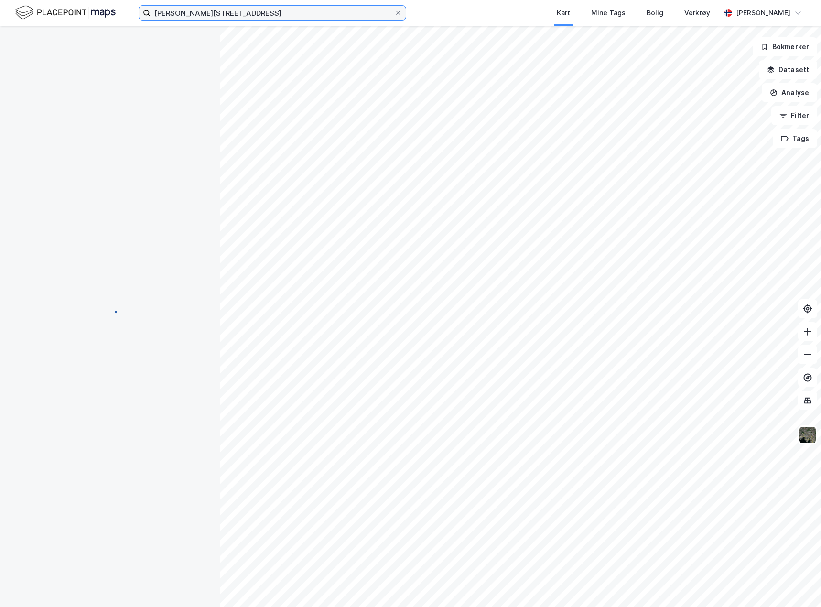
scroll to position [5, 0]
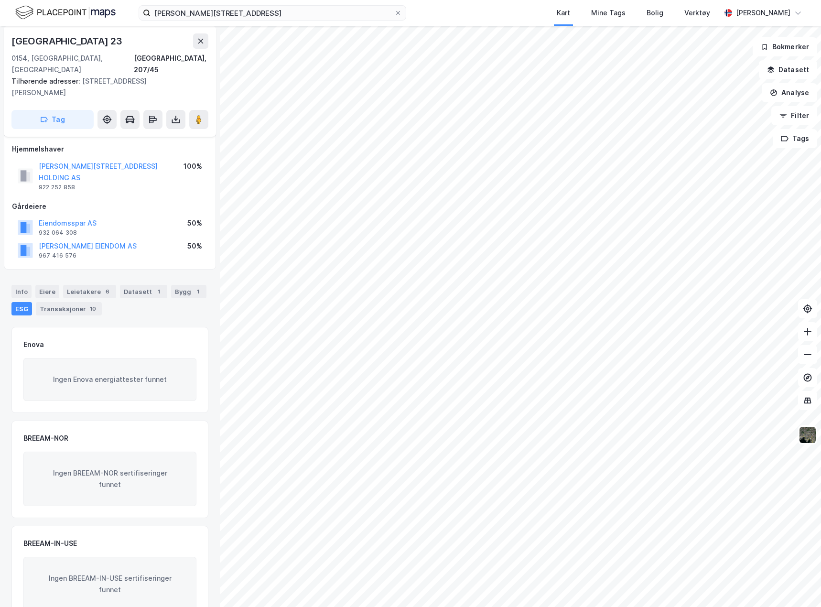
drag, startPoint x: 151, startPoint y: 67, endPoint x: 44, endPoint y: 86, distance: 108.7
click at [44, 86] on div "Tilhørende adresser: [STREET_ADDRESS][PERSON_NAME]" at bounding box center [105, 86] width 189 height 23
copy div "[PERSON_NAME] Gate 8"
click at [18, 57] on div "0154, [GEOGRAPHIC_DATA], [GEOGRAPHIC_DATA]" at bounding box center [72, 64] width 122 height 23
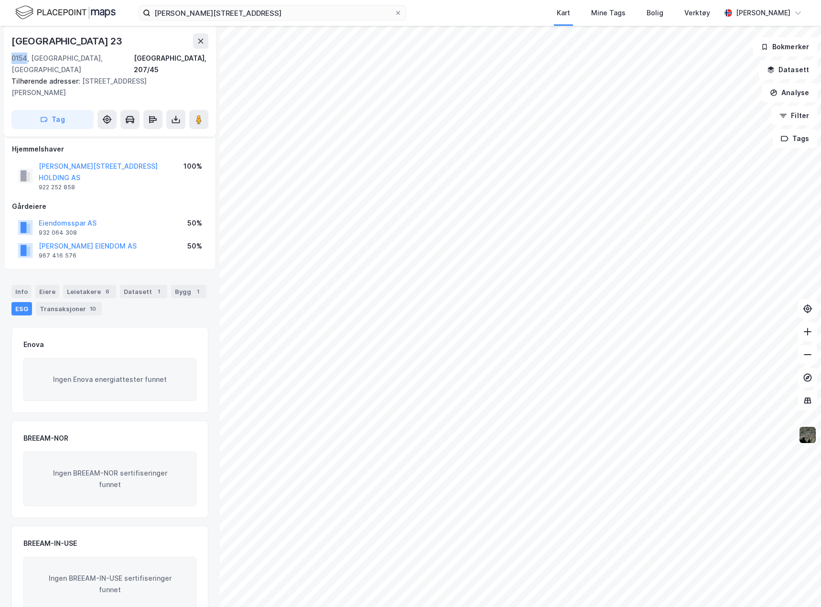
copy div "0154"
click at [37, 56] on div "0154, [GEOGRAPHIC_DATA], [GEOGRAPHIC_DATA]" at bounding box center [72, 64] width 122 height 23
copy div "[GEOGRAPHIC_DATA]"
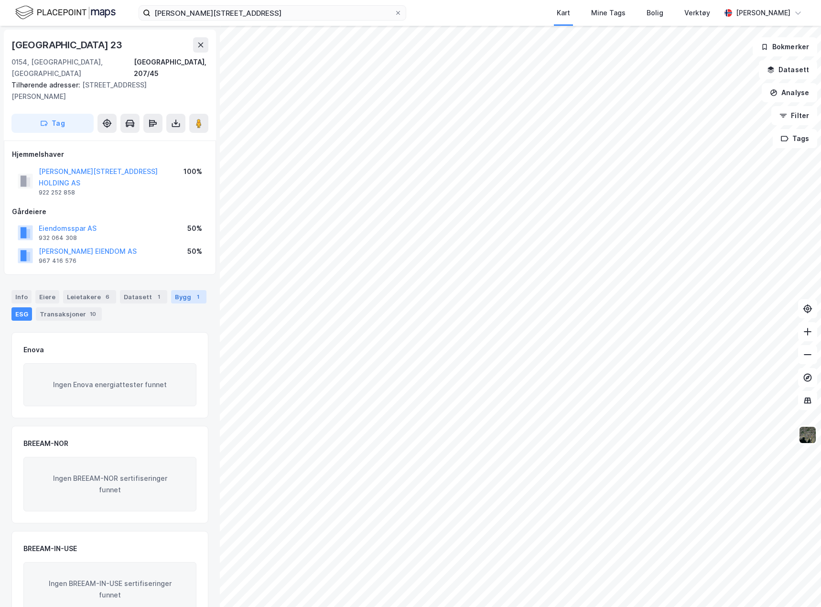
click at [183, 290] on div "Bygg 1" at bounding box center [188, 296] width 35 height 13
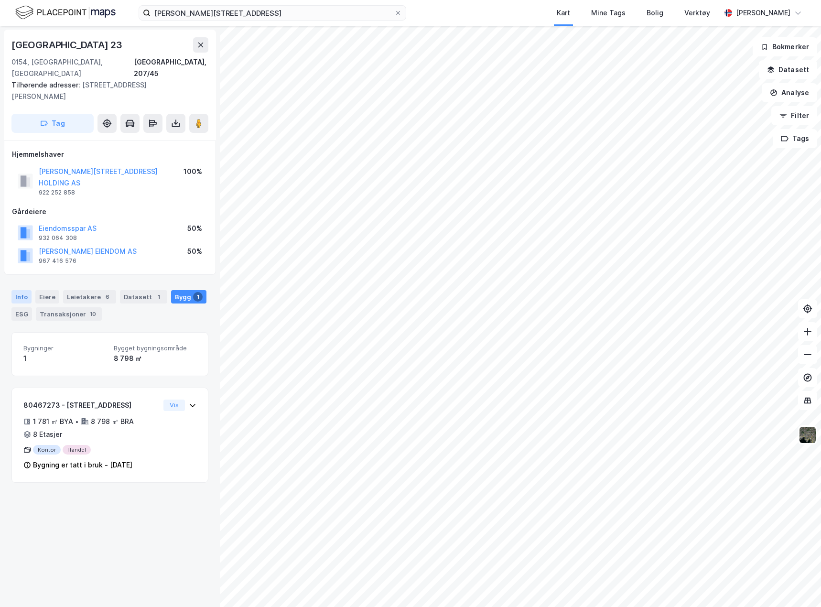
click at [16, 290] on div "Info" at bounding box center [21, 296] width 20 height 13
